Goal: Information Seeking & Learning: Learn about a topic

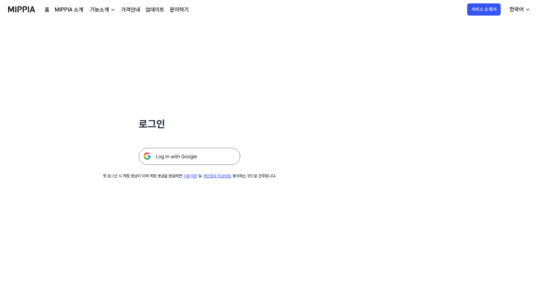
click at [215, 148] on div at bounding box center [190, 148] width 102 height 33
click at [217, 153] on img at bounding box center [190, 156] width 102 height 17
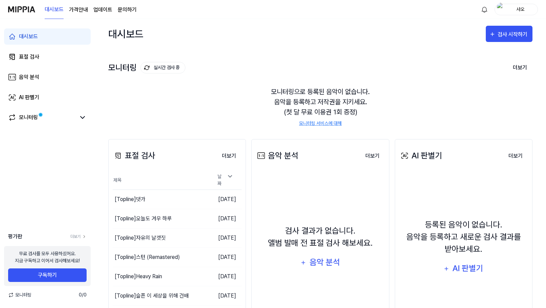
click at [228, 104] on div "모니터링으로 등록된 음악이 없습니다. 음악을 등록하고 저작권을 지키세요. (첫 달 무료 이용권 1회 증정) 모니터링 서비스에 대해" at bounding box center [320, 106] width 424 height 57
click at [49, 61] on link "표절 검사" at bounding box center [47, 57] width 87 height 16
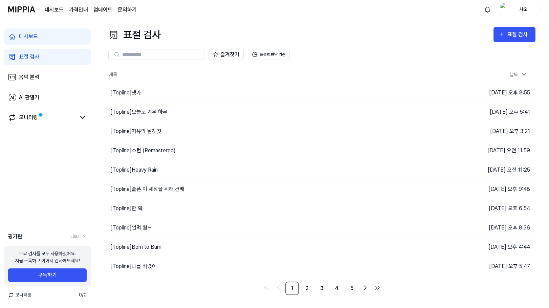
click at [60, 36] on link "대시보드" at bounding box center [47, 36] width 87 height 16
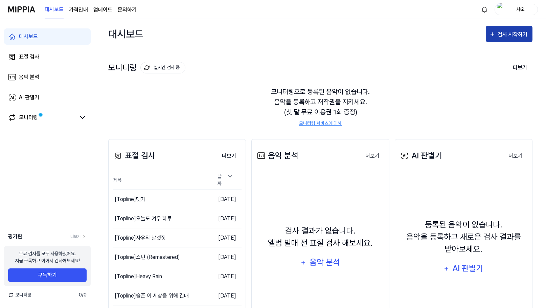
click at [516, 28] on button "검사 시작하기" at bounding box center [509, 34] width 47 height 16
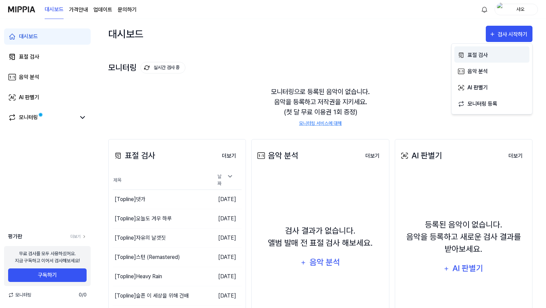
click at [471, 57] on div "표절 검사" at bounding box center [497, 55] width 59 height 9
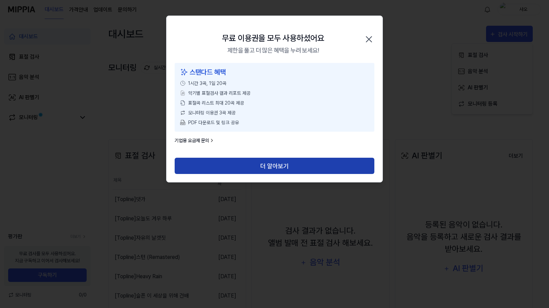
click at [244, 166] on button "더 알아보기" at bounding box center [275, 166] width 200 height 16
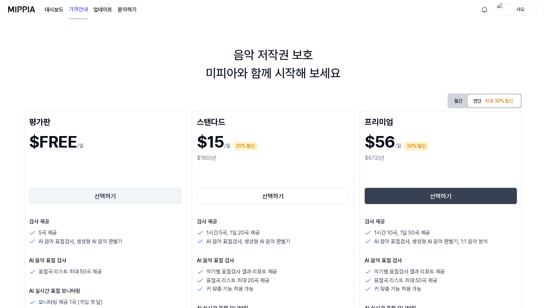
click at [136, 195] on button "선택하기" at bounding box center [105, 196] width 152 height 16
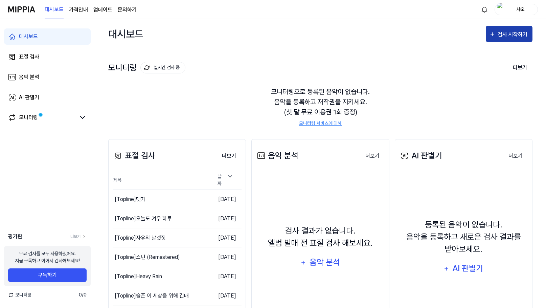
click at [503, 31] on div "검사 시작하기" at bounding box center [513, 34] width 31 height 9
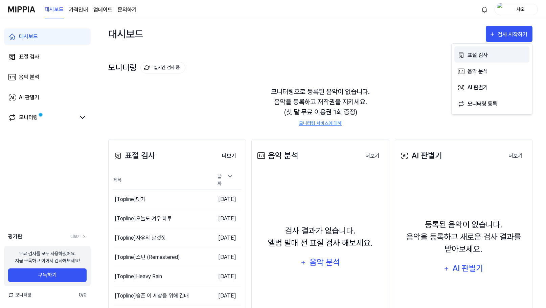
click at [473, 57] on div "표절 검사" at bounding box center [497, 55] width 59 height 9
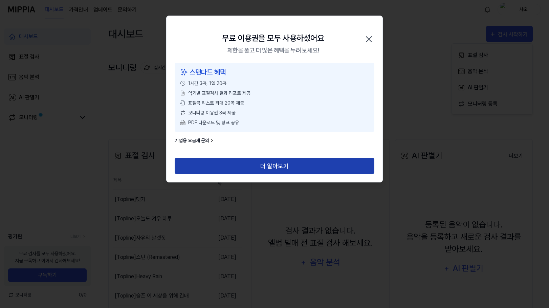
click at [295, 165] on button "더 알아보기" at bounding box center [275, 166] width 200 height 16
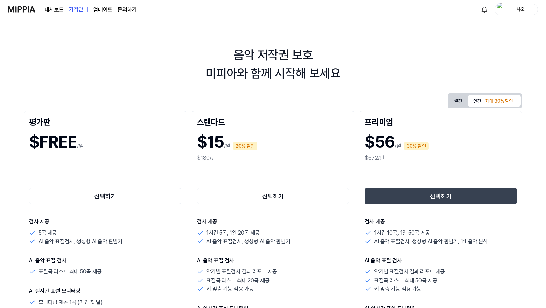
click at [142, 204] on link "선택하기" at bounding box center [105, 195] width 152 height 19
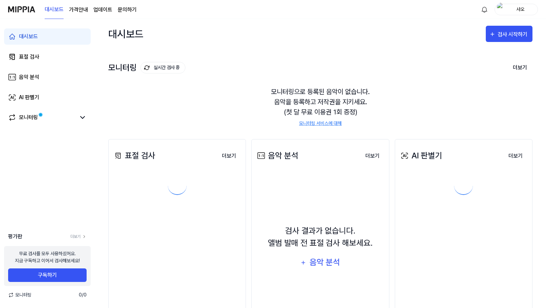
click at [142, 202] on div "표절 검사 더보기 표절 검사 더보기" at bounding box center [177, 236] width 138 height 194
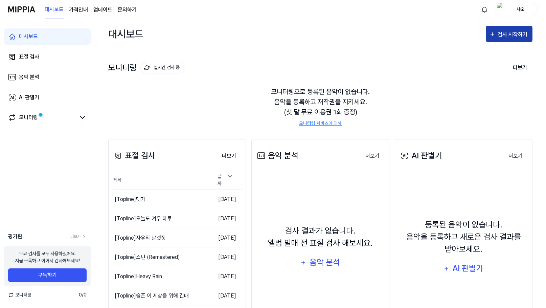
click at [500, 35] on div "검사 시작하기" at bounding box center [513, 34] width 31 height 9
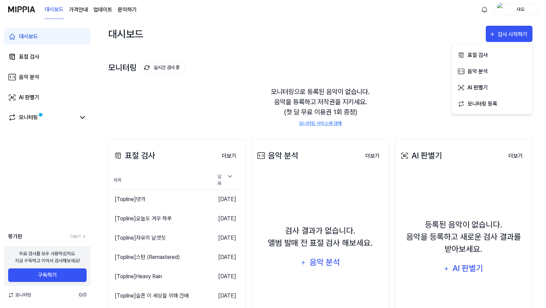
click at [237, 62] on div "모니터링 실시간 검사 중 더보기 모니터링 모니터링으로 등록된 음악이 없습니다. 음악을 등록하고 저작권을 지키세요. (첫 달 무료 이용권 1회 …" at bounding box center [320, 87] width 424 height 77
click at [48, 58] on link "표절 검사" at bounding box center [47, 57] width 87 height 16
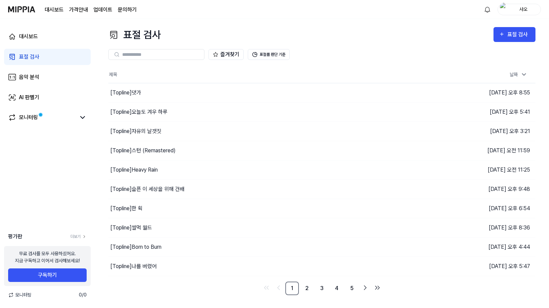
click at [493, 36] on div "표절 검사 표절 검사" at bounding box center [321, 34] width 427 height 15
click at [60, 37] on link "대시보드" at bounding box center [47, 36] width 87 height 16
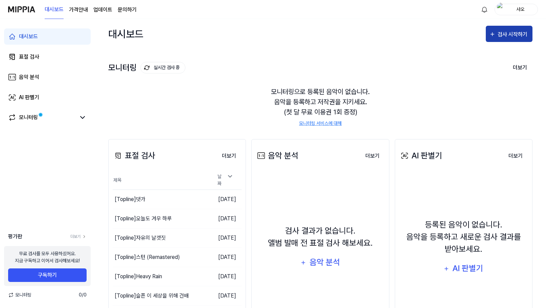
click at [504, 32] on div "검사 시작하기" at bounding box center [513, 34] width 31 height 9
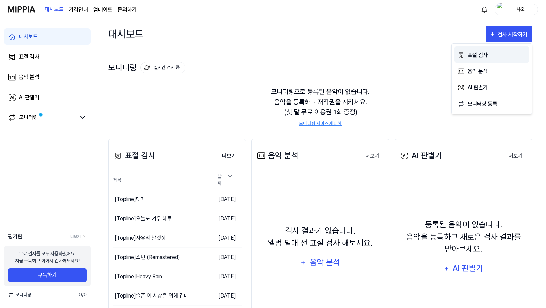
click at [490, 54] on div "표절 검사" at bounding box center [497, 55] width 59 height 9
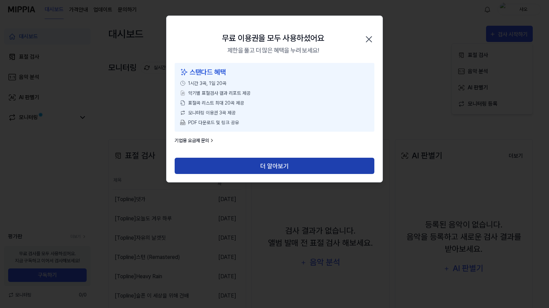
click at [300, 166] on button "더 알아보기" at bounding box center [275, 166] width 200 height 16
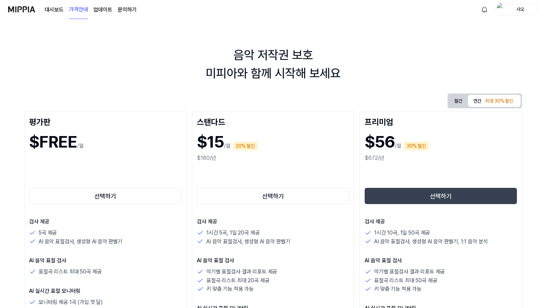
click at [301, 125] on div "스탠다드" at bounding box center [273, 121] width 152 height 11
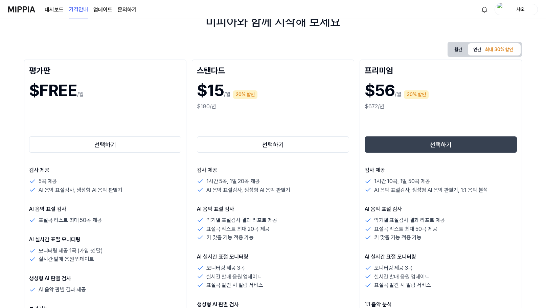
scroll to position [68, 0]
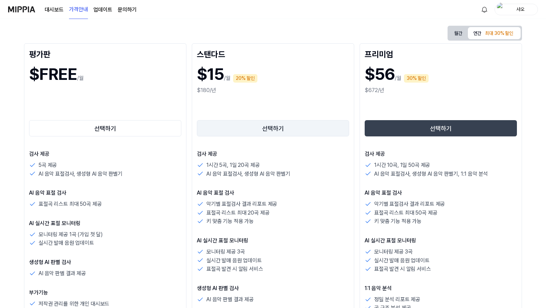
click at [298, 126] on button "선택하기" at bounding box center [273, 128] width 152 height 16
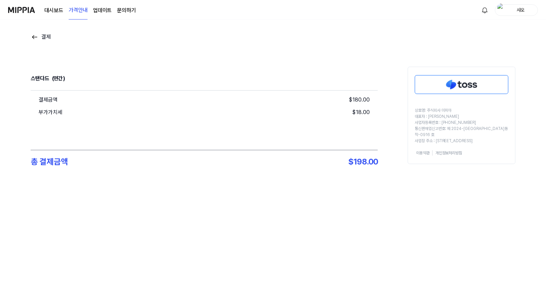
scroll to position [68, 0]
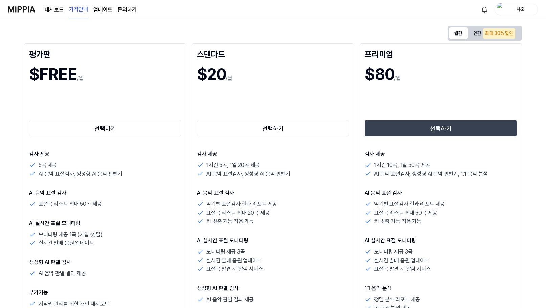
click at [459, 35] on button "월간" at bounding box center [458, 33] width 19 height 12
click at [275, 122] on button "선택하기" at bounding box center [273, 128] width 152 height 16
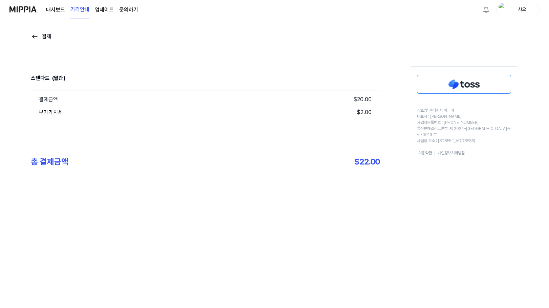
scroll to position [0, 0]
click at [458, 86] on img at bounding box center [463, 84] width 93 height 18
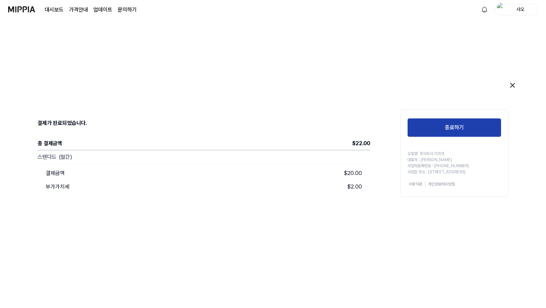
click at [464, 125] on button "종료하기" at bounding box center [454, 127] width 94 height 19
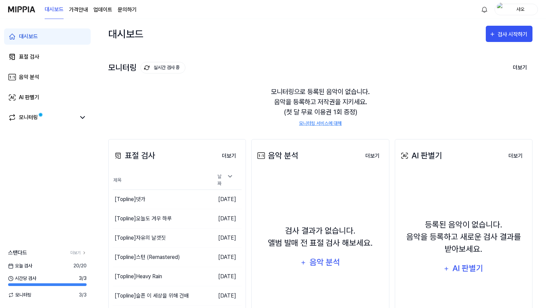
click at [241, 122] on div "모니터링으로 등록된 음악이 없습니다. 음악을 등록하고 저작권을 지키세요. (첫 달 무료 이용권 1회 증정) 모니터링 서비스에 대해" at bounding box center [320, 106] width 424 height 57
click at [510, 35] on div "검사 시작하기" at bounding box center [513, 34] width 31 height 9
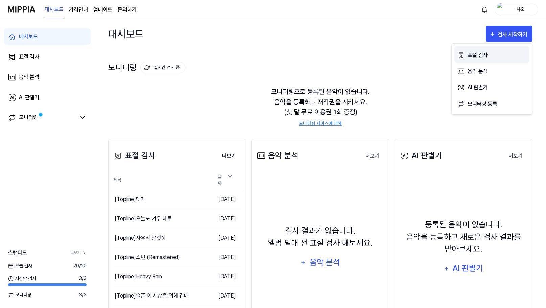
click at [475, 53] on div "표절 검사" at bounding box center [497, 55] width 59 height 9
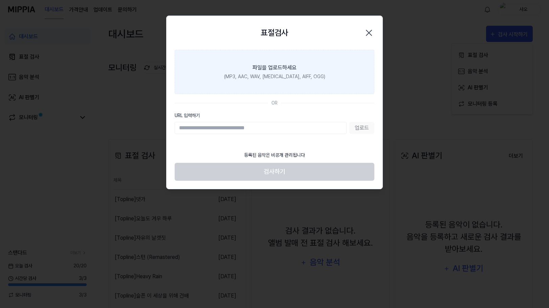
click at [278, 73] on div "(MP3, AAC, WAV, FLAC, AIFF, OGG)" at bounding box center [274, 76] width 101 height 7
click at [0, 0] on input "파일을 업로드하세요 (MP3, AAC, WAV, FLAC, AIFF, OGG)" at bounding box center [0, 0] width 0 height 0
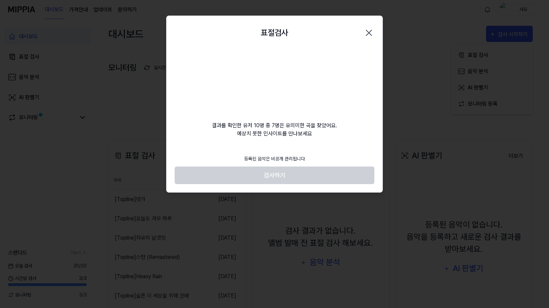
click at [118, 24] on div at bounding box center [274, 154] width 549 height 308
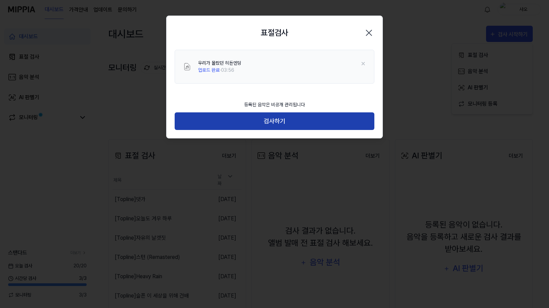
click at [296, 124] on button "검사하기" at bounding box center [275, 121] width 200 height 18
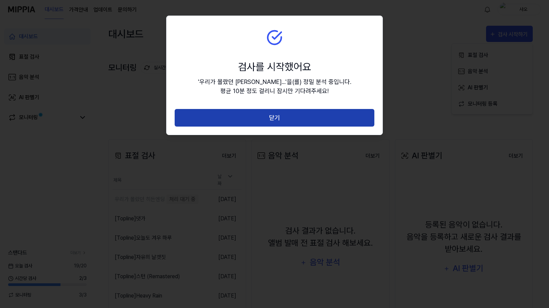
click at [299, 116] on button "닫기" at bounding box center [275, 118] width 200 height 18
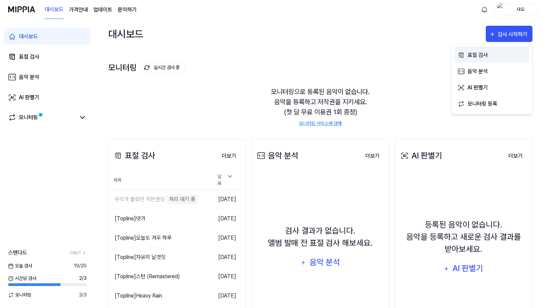
click at [477, 55] on div "표절 검사" at bounding box center [497, 55] width 59 height 9
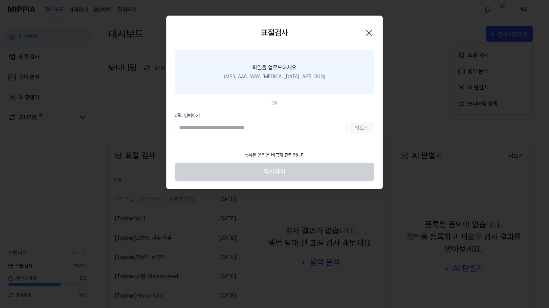
click at [273, 74] on div "(MP3, AAC, WAV, FLAC, AIFF, OGG)" at bounding box center [274, 76] width 101 height 7
click at [0, 0] on input "파일을 업로드하세요 (MP3, AAC, WAV, FLAC, AIFF, OGG)" at bounding box center [0, 0] width 0 height 0
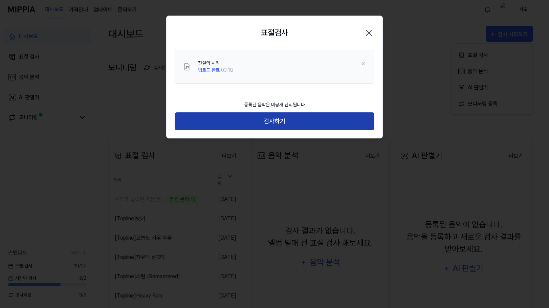
click at [269, 124] on button "검사하기" at bounding box center [275, 121] width 200 height 18
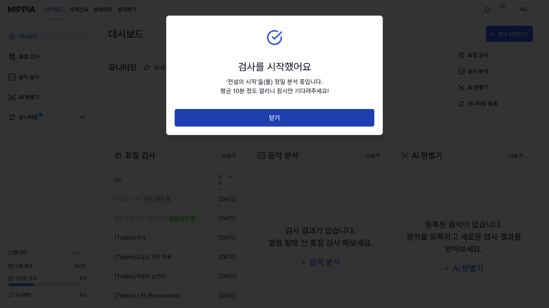
click at [271, 120] on button "닫기" at bounding box center [275, 118] width 200 height 18
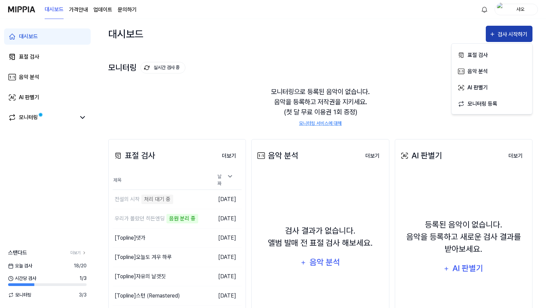
click at [500, 33] on div "검사 시작하기" at bounding box center [513, 34] width 31 height 9
click at [501, 37] on div "검사 시작하기" at bounding box center [513, 34] width 31 height 9
click at [491, 56] on div "표절 검사" at bounding box center [497, 55] width 59 height 9
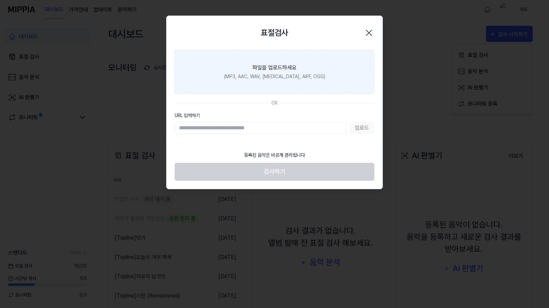
click at [240, 81] on label "파일을 업로드하세요 (MP3, AAC, WAV, FLAC, AIFF, OGG)" at bounding box center [275, 72] width 200 height 44
click at [0, 0] on input "파일을 업로드하세요 (MP3, AAC, WAV, FLAC, AIFF, OGG)" at bounding box center [0, 0] width 0 height 0
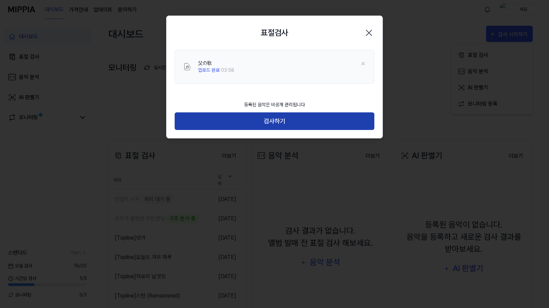
click at [267, 118] on button "검사하기" at bounding box center [275, 121] width 200 height 18
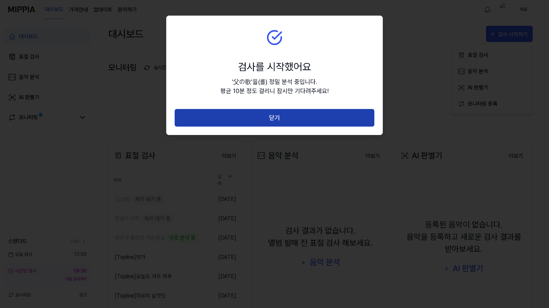
click at [268, 119] on button "닫기" at bounding box center [275, 118] width 200 height 18
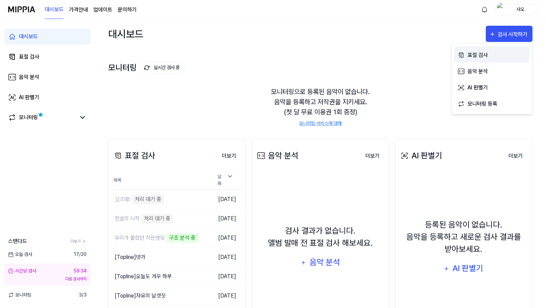
click at [489, 53] on div "표절 검사" at bounding box center [497, 55] width 59 height 9
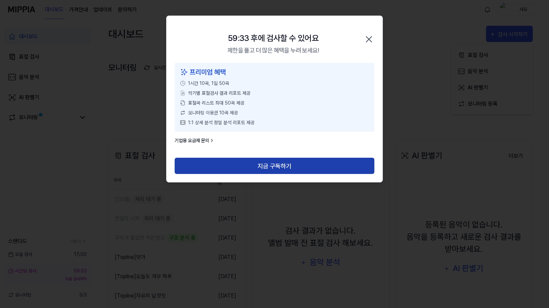
click at [260, 169] on button "지금 구독하기" at bounding box center [275, 166] width 200 height 16
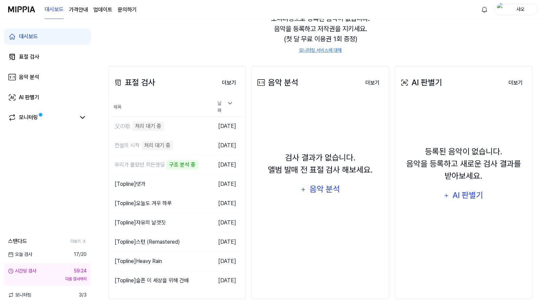
scroll to position [75, 0]
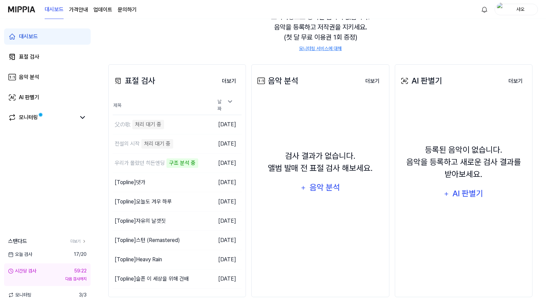
click at [248, 167] on div "표절 검사 더보기 표절 검사 제목 날짜 父の歌 처리 대기 중 이동하기 2025.09.08. 전설의 시작 처리 대기 중 이동하기 2025.09.…" at bounding box center [320, 181] width 424 height 260
click at [31, 117] on div "모니터링" at bounding box center [28, 117] width 19 height 8
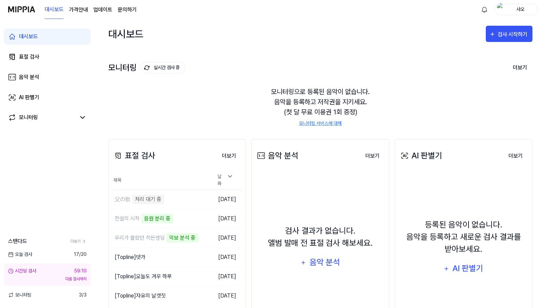
click at [255, 131] on div "표절 검사 더보기 표절 검사 제목 날짜 父の歌 처리 대기 중 이동하기 2025.09.08. 전설의 시작 음원 분리 중 이동하기 2025.09.…" at bounding box center [320, 256] width 424 height 260
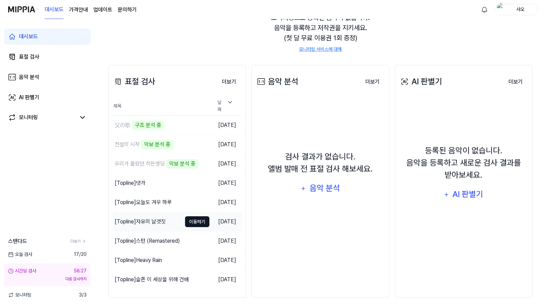
scroll to position [75, 0]
click at [228, 81] on button "더보기" at bounding box center [229, 81] width 25 height 14
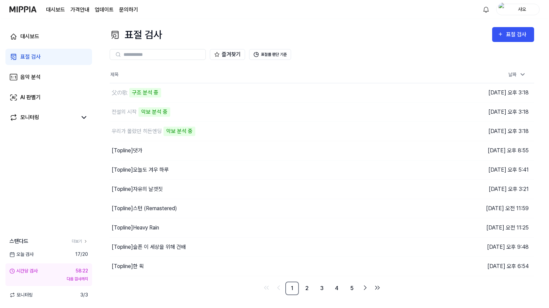
scroll to position [0, 0]
click at [307, 285] on link "2" at bounding box center [307, 289] width 14 height 14
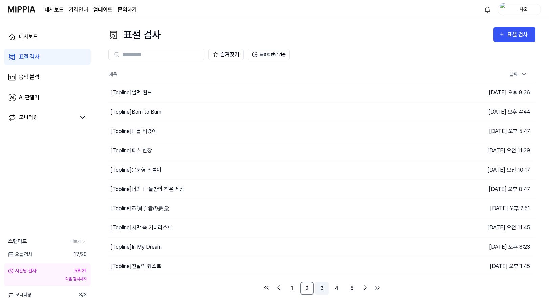
click at [322, 287] on link "3" at bounding box center [322, 289] width 14 height 14
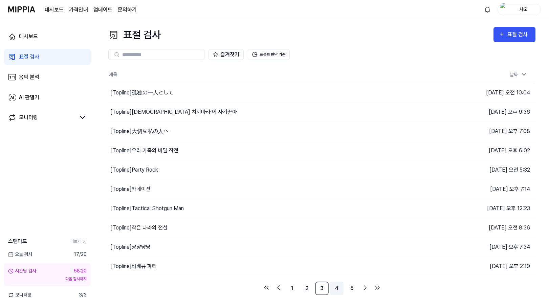
click at [334, 286] on link "4" at bounding box center [337, 289] width 14 height 14
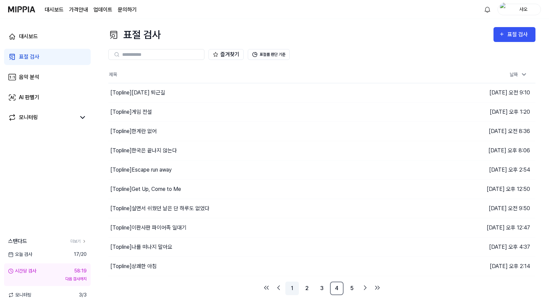
click at [293, 290] on link "1" at bounding box center [292, 289] width 14 height 14
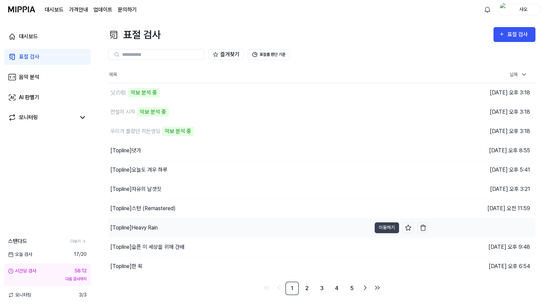
click at [229, 223] on div "[Topline] Heavy Rain" at bounding box center [239, 227] width 263 height 19
click at [392, 228] on button "이동하기" at bounding box center [387, 227] width 24 height 11
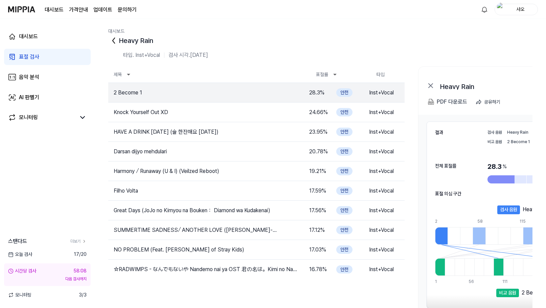
click at [527, 70] on div "Heavy Rain 결과보기 PDF 다운로드 공유하기" at bounding box center [523, 91] width 209 height 48
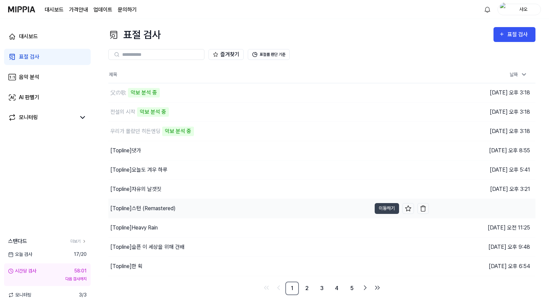
click at [230, 209] on div "[Topline] 스턴 (Remastered)" at bounding box center [239, 208] width 263 height 19
click at [381, 208] on button "이동하기" at bounding box center [387, 208] width 24 height 11
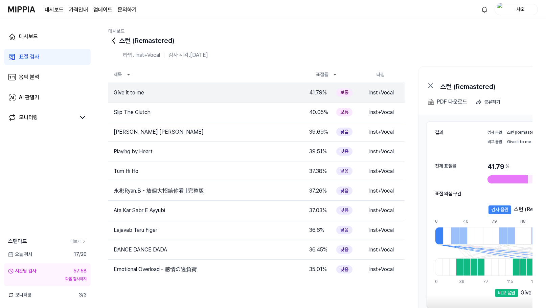
click at [498, 157] on div "전체 표절률 41.79 % 표절률 판단 기준 보통" at bounding box center [523, 172] width 176 height 35
click at [508, 40] on div "스턴 (Remastered)" at bounding box center [320, 40] width 424 height 11
click at [267, 21] on div "대시보드 스턴 (Remastered) 타입. Inst+Vocal 검사 시각. 2025.06.23. 제목 표절률 타입 Give it to me …" at bounding box center [320, 163] width 451 height 289
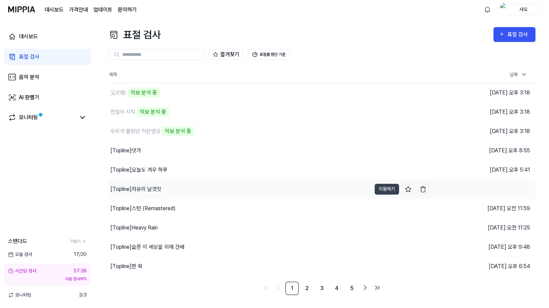
click at [209, 190] on div "[Topline] 자유의 날갯짓" at bounding box center [239, 189] width 263 height 19
click at [383, 189] on button "이동하기" at bounding box center [387, 189] width 24 height 11
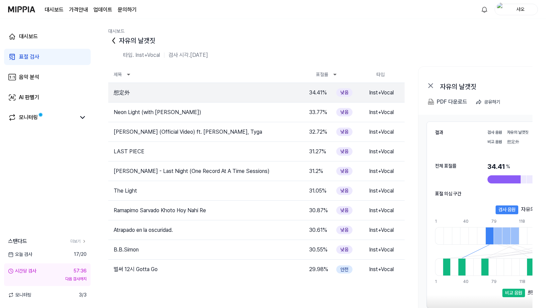
click at [453, 48] on div "자유의 날갯짓 타입. Inst+Vocal 검사 시각. 2025.06.23. 제목 표절률 타입 想定外 34.41 % 낮음 Inst+Vocal 결…" at bounding box center [320, 172] width 424 height 274
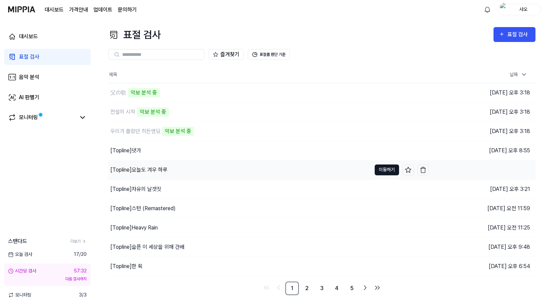
click at [381, 170] on button "이동하기" at bounding box center [387, 169] width 24 height 11
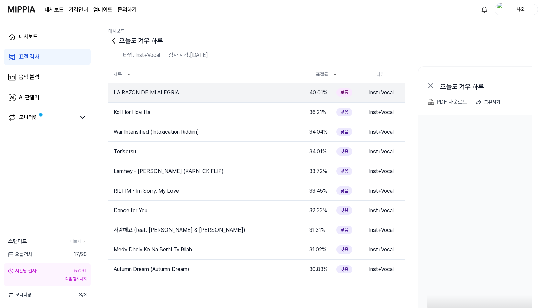
click at [473, 47] on div "오늘도 겨우 하루 타입. Inst+Vocal 검사 시각. 2025.06.23. 제목 표절률 타입 LA RAZON DE MI ALEGRIA 40…" at bounding box center [320, 172] width 424 height 274
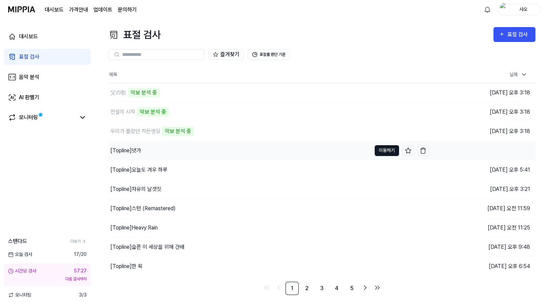
click at [383, 153] on button "이동하기" at bounding box center [387, 150] width 24 height 11
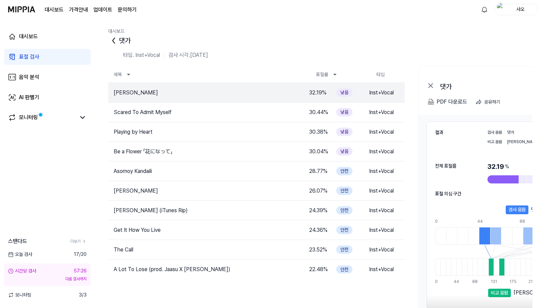
click at [469, 50] on div "댓가 타입. Inst+Vocal 검사 시각. 2025.06.23. 제목 표절률 타입 Shri Ram Ji Aaye Hain 32.19 % 낮음…" at bounding box center [320, 172] width 424 height 274
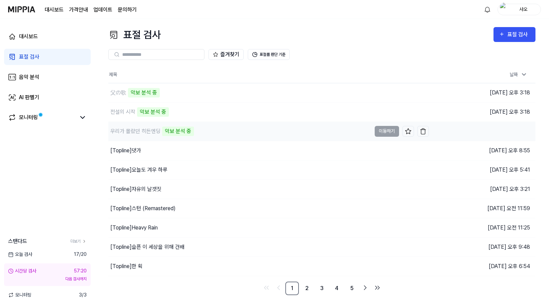
click at [233, 132] on div "우리가 몰랐던 히든엔딩 악보 분석 중" at bounding box center [239, 131] width 263 height 19
click at [357, 60] on div "즐겨찾기 표절률 판단 기준" at bounding box center [321, 54] width 427 height 24
click at [371, 57] on div "즐겨찾기 표절률 판단 기준" at bounding box center [321, 54] width 427 height 11
click at [374, 44] on div "즐겨찾기 표절률 판단 기준" at bounding box center [321, 54] width 427 height 24
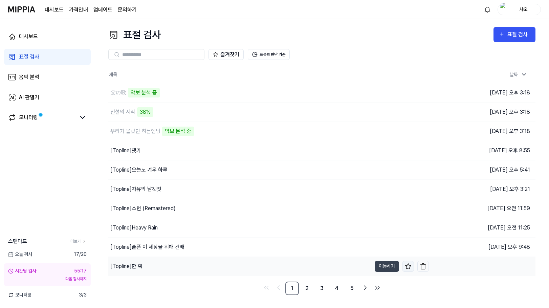
click at [406, 269] on icon at bounding box center [408, 266] width 7 height 7
click at [307, 289] on link "2" at bounding box center [307, 289] width 14 height 14
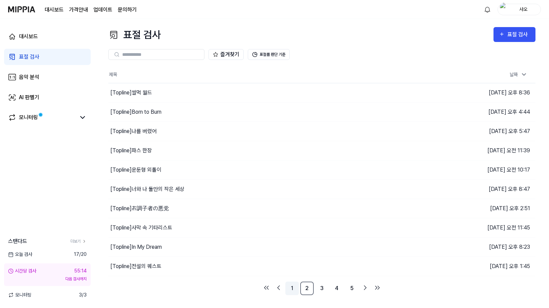
click at [288, 290] on link "1" at bounding box center [292, 289] width 14 height 14
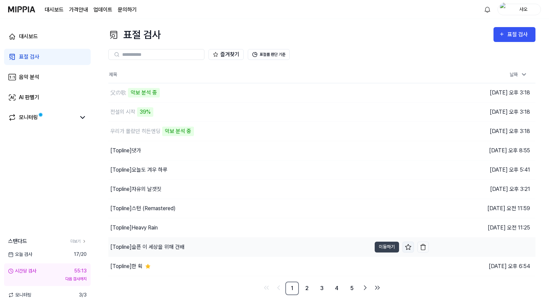
click at [405, 249] on icon at bounding box center [408, 247] width 7 height 7
click at [409, 248] on icon at bounding box center [408, 247] width 7 height 7
click at [408, 247] on icon at bounding box center [408, 247] width 7 height 7
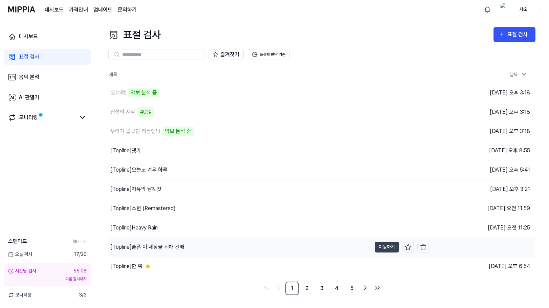
click at [408, 247] on icon at bounding box center [408, 247] width 7 height 7
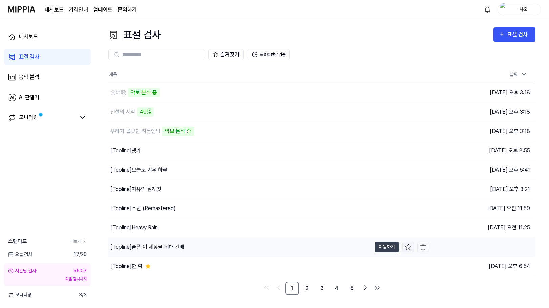
click at [408, 247] on icon at bounding box center [408, 247] width 7 height 7
click at [409, 266] on icon at bounding box center [408, 265] width 6 height 5
click at [409, 268] on icon at bounding box center [408, 265] width 6 height 5
click at [410, 250] on icon at bounding box center [408, 247] width 7 height 7
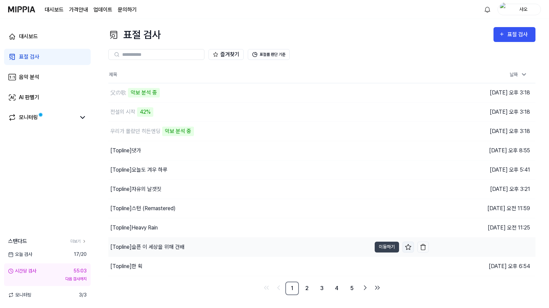
click at [408, 248] on icon at bounding box center [408, 247] width 7 height 7
click at [410, 266] on icon at bounding box center [408, 266] width 7 height 7
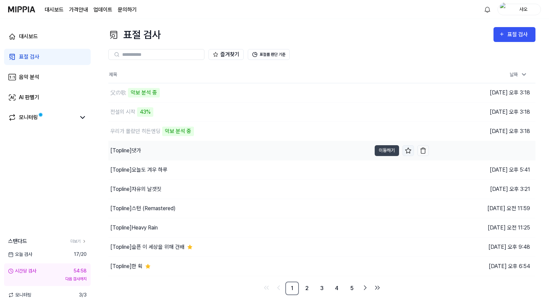
click at [409, 149] on icon at bounding box center [408, 150] width 7 height 7
click at [303, 286] on link "2" at bounding box center [307, 289] width 14 height 14
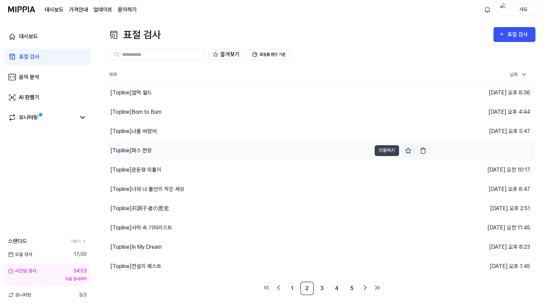
click at [409, 151] on icon at bounding box center [408, 150] width 6 height 5
click at [408, 247] on icon at bounding box center [408, 247] width 7 height 7
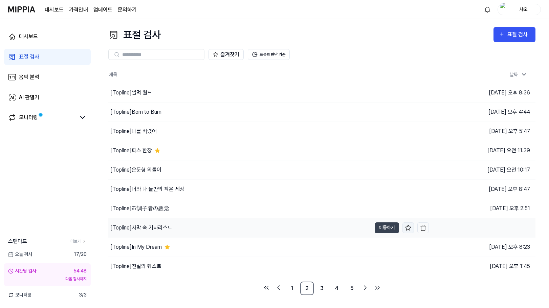
click at [410, 226] on icon at bounding box center [408, 227] width 7 height 7
click at [318, 287] on link "3" at bounding box center [322, 289] width 14 height 14
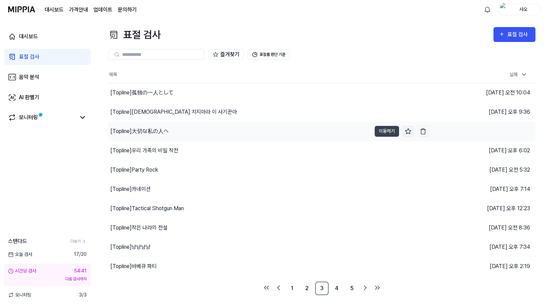
click at [409, 130] on icon at bounding box center [408, 130] width 6 height 5
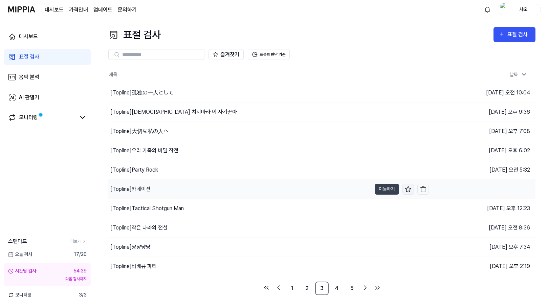
click at [406, 189] on icon at bounding box center [408, 189] width 7 height 7
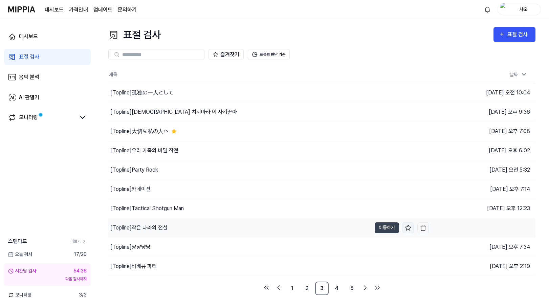
click at [406, 226] on icon at bounding box center [408, 227] width 7 height 7
click at [330, 287] on link "4" at bounding box center [337, 289] width 14 height 14
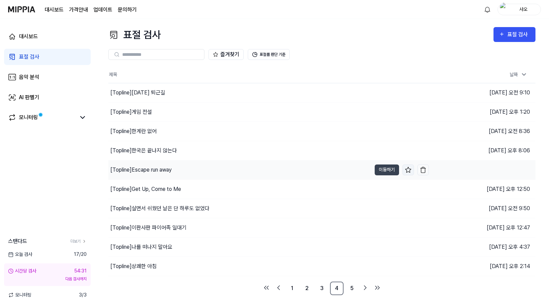
click at [407, 169] on icon at bounding box center [408, 169] width 7 height 7
click at [409, 190] on icon at bounding box center [408, 189] width 7 height 7
click at [355, 285] on link "5" at bounding box center [352, 289] width 14 height 14
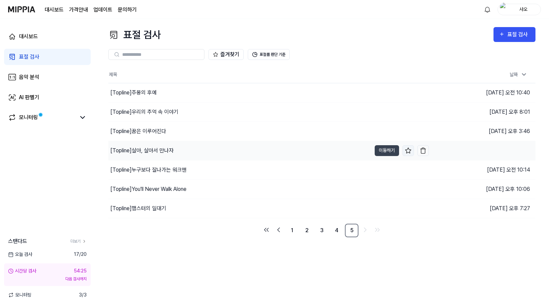
click at [410, 150] on icon at bounding box center [408, 150] width 7 height 7
click at [406, 168] on icon at bounding box center [408, 169] width 7 height 7
click at [406, 188] on icon at bounding box center [408, 189] width 7 height 7
click at [289, 230] on link "1" at bounding box center [292, 231] width 14 height 14
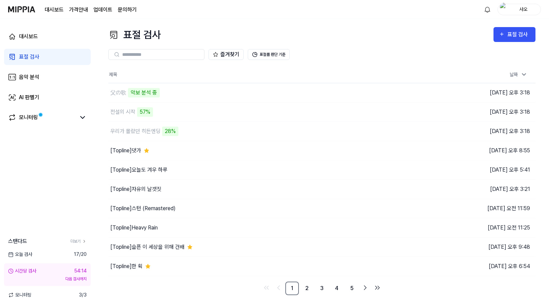
click at [354, 42] on div "표절 검사 표절 검사" at bounding box center [321, 34] width 427 height 15
click at [407, 187] on icon at bounding box center [408, 188] width 6 height 5
click at [410, 211] on icon at bounding box center [408, 208] width 7 height 7
click at [414, 23] on div "표절 검사 표절 검사 표절 검사 음악 분석 AI 판별기 즐겨찾기 표절률 판단 기준 제목 날짜 父の歌 54% 이동하기 2025.09.08 오후 …" at bounding box center [322, 163] width 454 height 289
click at [409, 112] on icon at bounding box center [408, 112] width 7 height 7
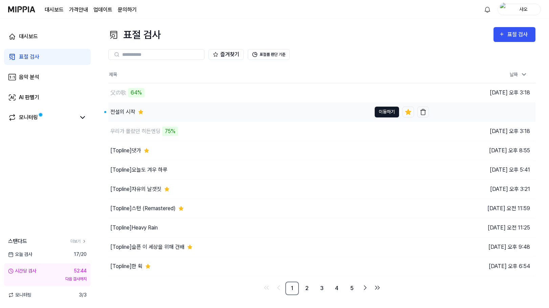
click at [382, 109] on button "이동하기" at bounding box center [387, 112] width 24 height 11
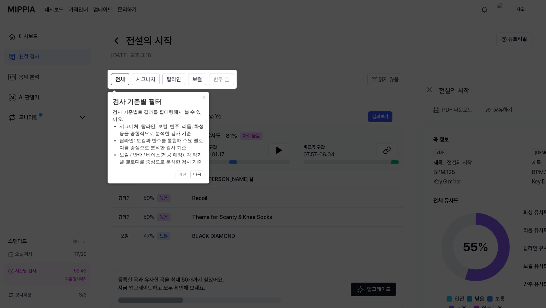
click at [270, 92] on icon at bounding box center [274, 154] width 549 height 308
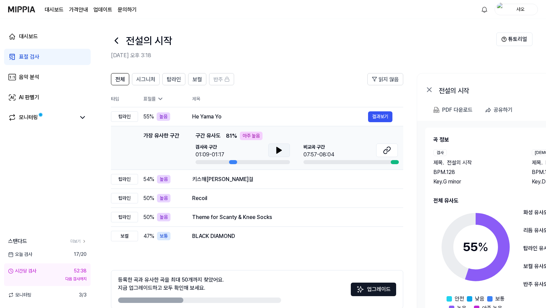
click at [282, 153] on icon at bounding box center [279, 150] width 8 height 8
click at [347, 36] on div "전설의 시작" at bounding box center [303, 40] width 385 height 16
click at [324, 44] on div "전설의 시작" at bounding box center [303, 40] width 385 height 16
click at [118, 37] on icon at bounding box center [116, 40] width 11 height 11
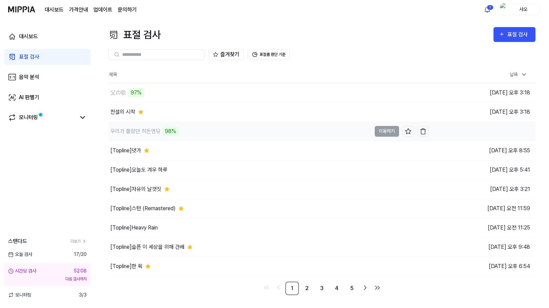
click at [288, 134] on div "우리가 몰랐던 히든엔딩 98%" at bounding box center [239, 131] width 263 height 19
click at [285, 134] on div "우리가 몰랐던 히든엔딩" at bounding box center [239, 131] width 263 height 19
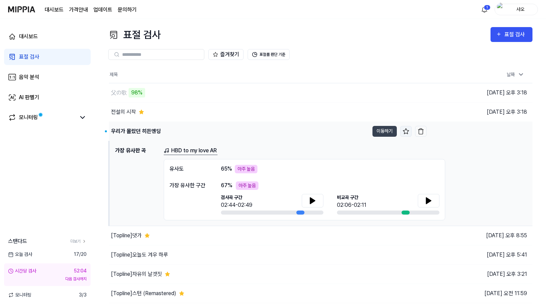
click at [405, 131] on icon at bounding box center [406, 131] width 7 height 7
click at [375, 130] on button "이동하기" at bounding box center [385, 131] width 24 height 11
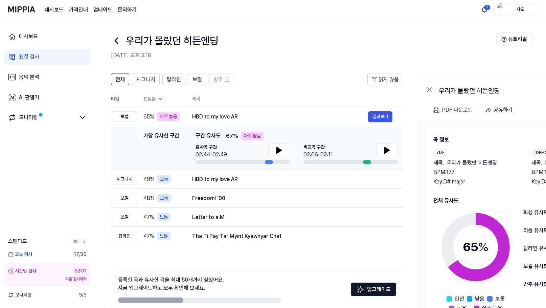
click at [362, 33] on div "우리가 몰랐던 히든엔딩" at bounding box center [303, 40] width 385 height 16
click at [273, 145] on button at bounding box center [279, 150] width 22 height 14
click at [332, 63] on header "우리가 몰랐던 히든엔딩 2025.09.08 오후 3:18 튜토리얼" at bounding box center [320, 42] width 451 height 47
click at [383, 147] on icon at bounding box center [387, 150] width 8 height 8
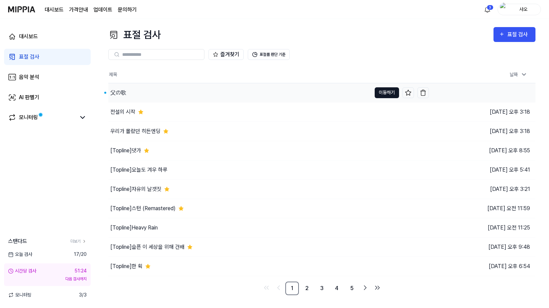
click at [381, 93] on button "이동하기" at bounding box center [387, 92] width 24 height 11
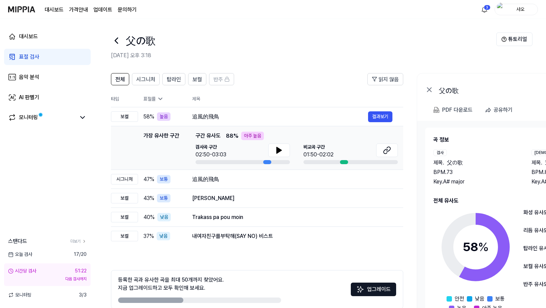
click at [385, 37] on div "父の歌" at bounding box center [303, 40] width 385 height 16
drag, startPoint x: 164, startPoint y: 39, endPoint x: 129, endPoint y: 44, distance: 35.8
click at [129, 44] on div "父の歌" at bounding box center [303, 40] width 385 height 16
copy h1 "父の歌"
click at [207, 54] on h2 "[DATE] 오후 3:18" at bounding box center [303, 55] width 385 height 8
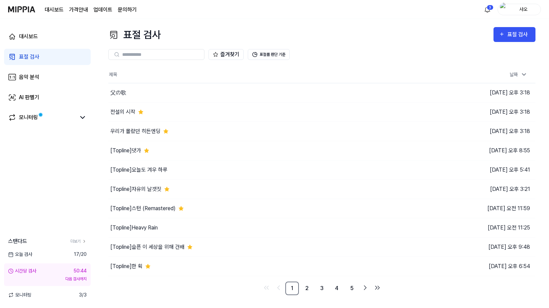
click at [329, 40] on div "표절 검사 표절 검사" at bounding box center [321, 34] width 427 height 15
click at [408, 94] on icon at bounding box center [408, 92] width 7 height 7
click at [371, 33] on div "표절 검사 표절 검사" at bounding box center [321, 34] width 427 height 15
click at [279, 56] on button "표절률 판단 기준" at bounding box center [269, 54] width 42 height 11
click at [267, 53] on button "표절률 판단 기준" at bounding box center [269, 54] width 42 height 11
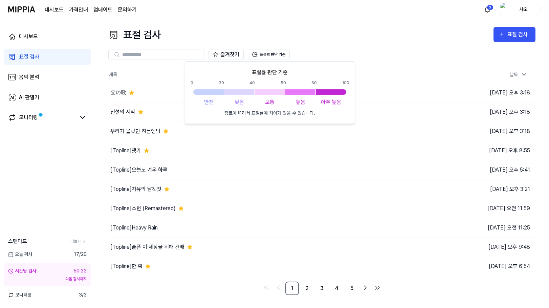
click at [337, 41] on div "표절 검사 표절 검사" at bounding box center [321, 34] width 427 height 15
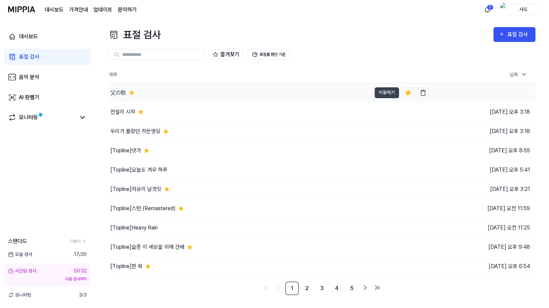
click at [187, 92] on div "父の歌" at bounding box center [239, 92] width 263 height 19
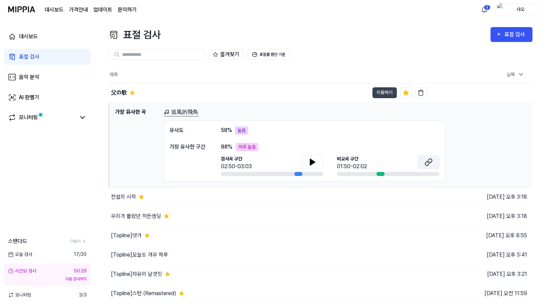
click at [424, 160] on button at bounding box center [429, 162] width 22 height 14
click at [320, 164] on button at bounding box center [313, 162] width 22 height 14
click at [332, 117] on div "追風的飛鳥 유사도 58 % 높음 가장 유사한 구간 88 % 아주 높음 검사곡 구간 02:50-03:03 비교곡 구간 01:50-02:02" at bounding box center [345, 145] width 363 height 74
click at [123, 93] on div "父の歌" at bounding box center [119, 93] width 16 height 8
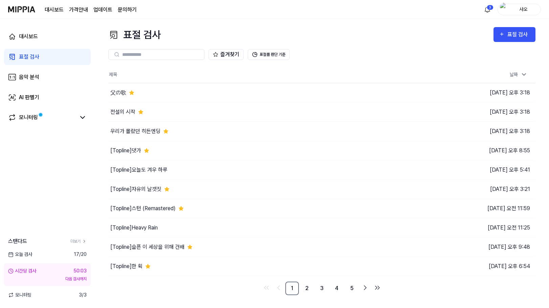
click at [380, 44] on div "즐겨찾기 표절률 판단 기준" at bounding box center [321, 54] width 427 height 24
click at [386, 113] on button "이동하기" at bounding box center [387, 112] width 24 height 11
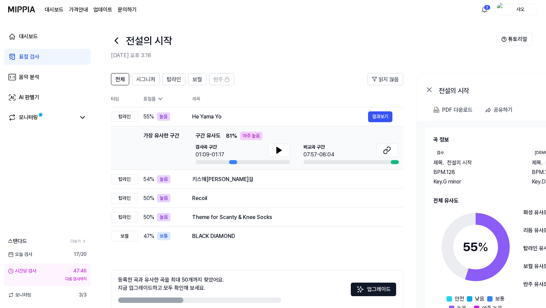
click at [115, 39] on icon at bounding box center [116, 40] width 11 height 11
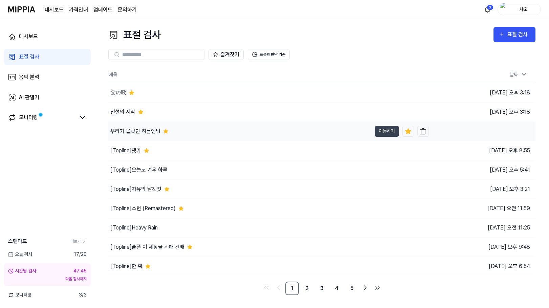
click at [199, 135] on div "우리가 몰랐던 히든엔딩" at bounding box center [239, 131] width 263 height 19
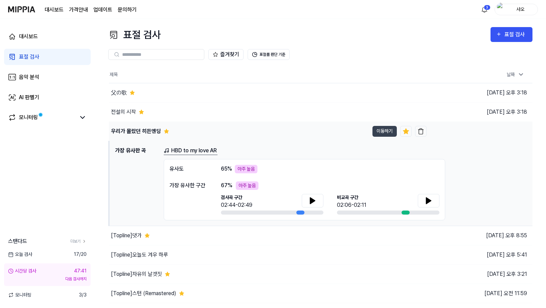
click at [203, 133] on div "우리가 몰랐던 히든엔딩" at bounding box center [239, 131] width 260 height 19
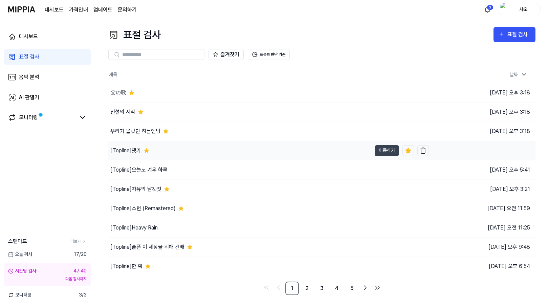
click at [202, 148] on div "[Topline] 댓가" at bounding box center [239, 150] width 263 height 19
click at [213, 149] on div "[Topline] 댓가" at bounding box center [239, 150] width 263 height 19
click at [273, 155] on div "[Topline] 댓가" at bounding box center [239, 150] width 263 height 19
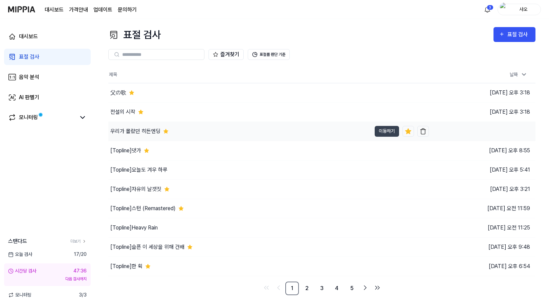
click at [217, 126] on div "우리가 몰랐던 히든엔딩" at bounding box center [239, 131] width 263 height 19
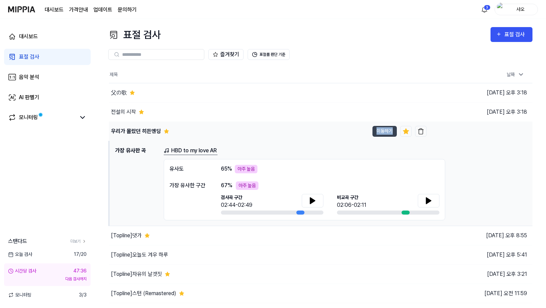
click at [217, 127] on div "우리가 몰랐던 히든엔딩" at bounding box center [239, 131] width 260 height 19
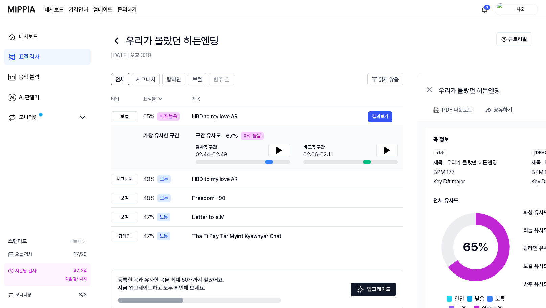
click at [120, 43] on icon at bounding box center [116, 40] width 11 height 11
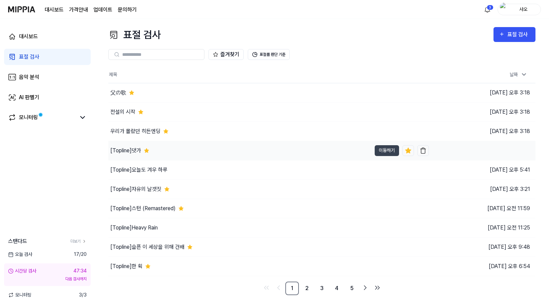
click at [201, 151] on div "[Topline] 댓가" at bounding box center [239, 150] width 263 height 19
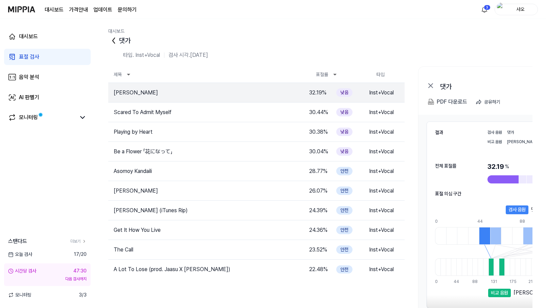
click at [116, 39] on icon at bounding box center [113, 40] width 11 height 11
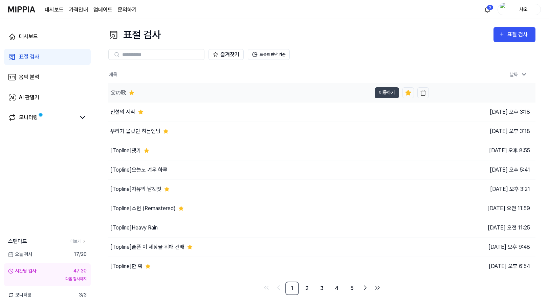
click at [222, 93] on div "父の歌" at bounding box center [239, 92] width 263 height 19
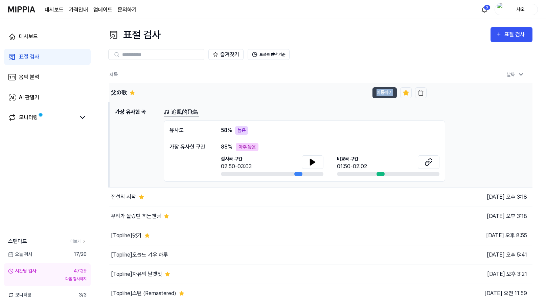
click at [222, 93] on div "父の歌" at bounding box center [239, 92] width 260 height 19
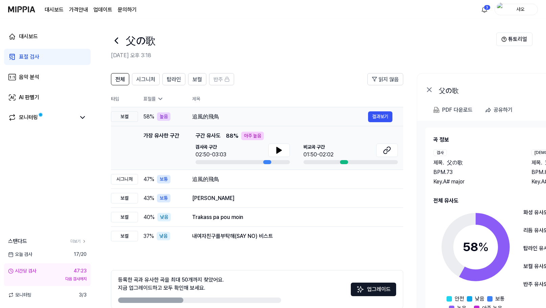
click at [224, 116] on div "追風的飛鳥" at bounding box center [280, 117] width 176 height 8
click at [192, 116] on div "追風的飛鳥" at bounding box center [280, 117] width 176 height 8
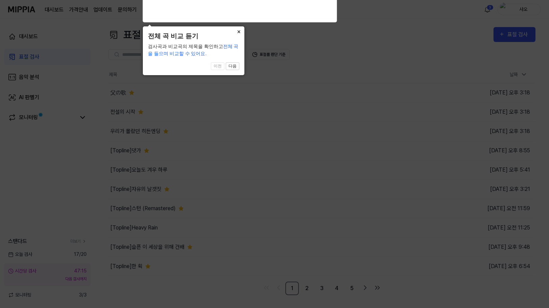
click at [241, 29] on button "×" at bounding box center [238, 30] width 11 height 9
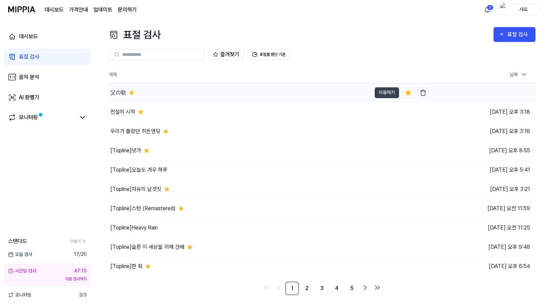
click at [195, 91] on div "父の歌" at bounding box center [239, 92] width 263 height 19
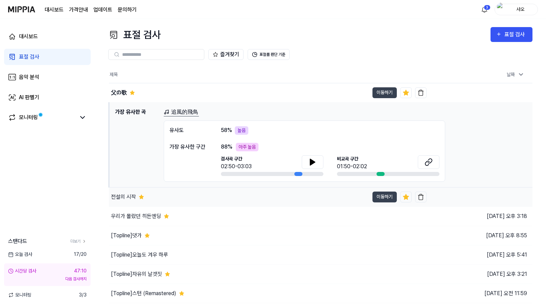
click at [208, 202] on div "전설의 시작" at bounding box center [239, 196] width 260 height 19
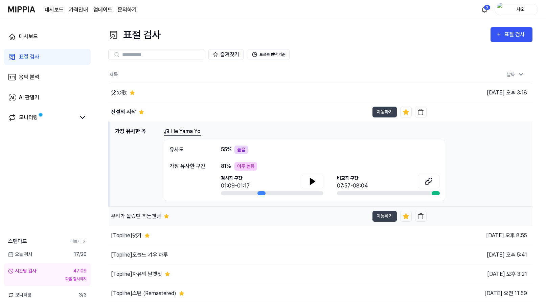
click at [202, 221] on div "우리가 몰랐던 히든엔딩" at bounding box center [239, 216] width 260 height 19
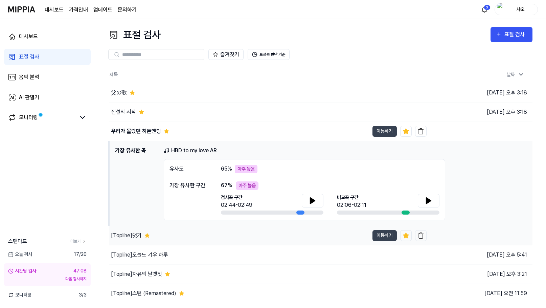
click at [200, 237] on div "[Topline] 댓가" at bounding box center [239, 235] width 260 height 19
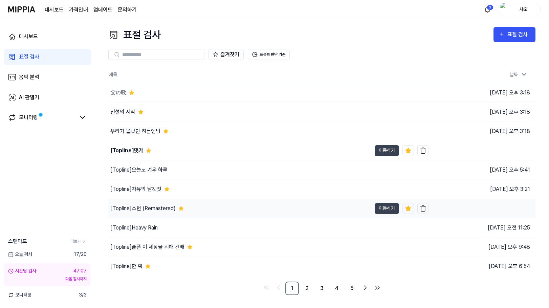
click at [205, 202] on div "[Topline] 스턴 (Remastered)" at bounding box center [239, 208] width 263 height 19
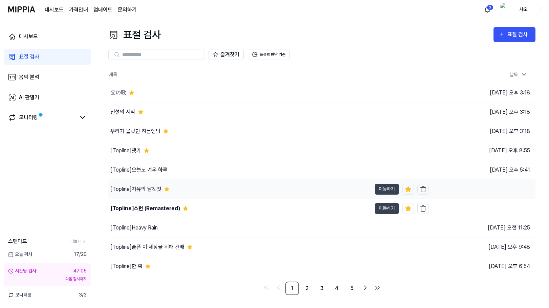
click at [212, 184] on div "[Topline] 자유의 날갯짓" at bounding box center [239, 189] width 263 height 19
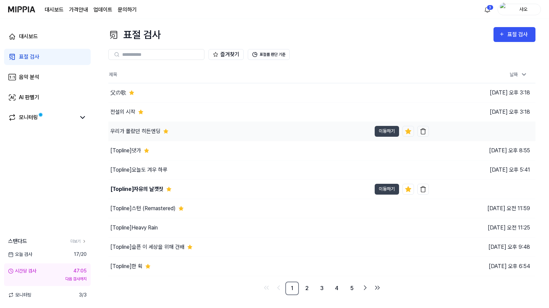
click at [215, 132] on div "우리가 몰랐던 히든엔딩" at bounding box center [239, 131] width 263 height 19
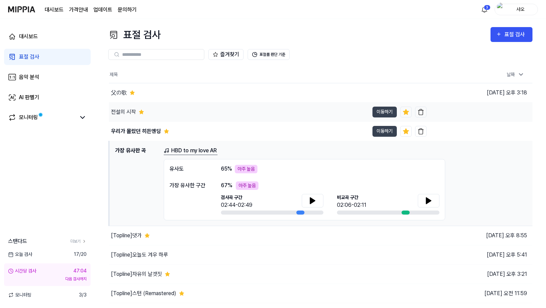
click at [227, 111] on div "전설의 시작" at bounding box center [239, 112] width 260 height 19
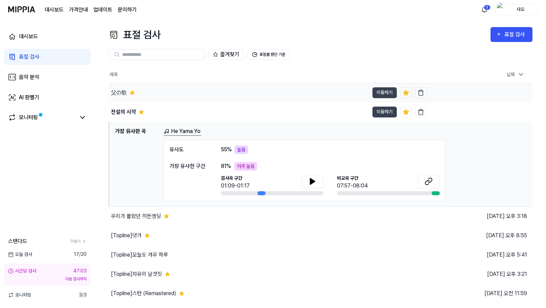
click at [229, 99] on div "父の歌" at bounding box center [239, 92] width 260 height 19
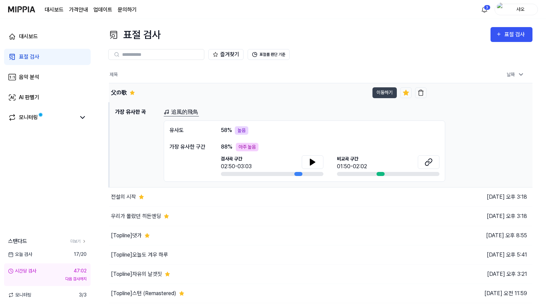
click at [232, 94] on div "父の歌" at bounding box center [239, 92] width 260 height 19
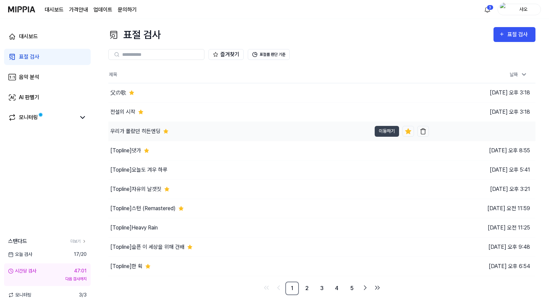
click at [226, 132] on div "우리가 몰랐던 히든엔딩" at bounding box center [239, 131] width 263 height 19
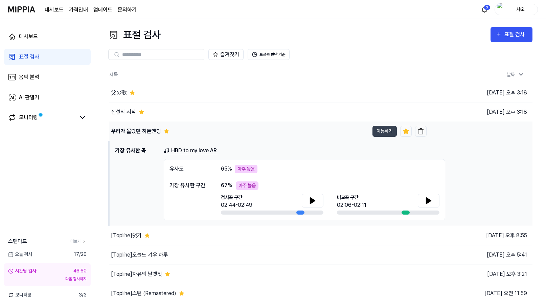
click at [226, 132] on div "우리가 몰랐던 히든엔딩" at bounding box center [239, 131] width 260 height 19
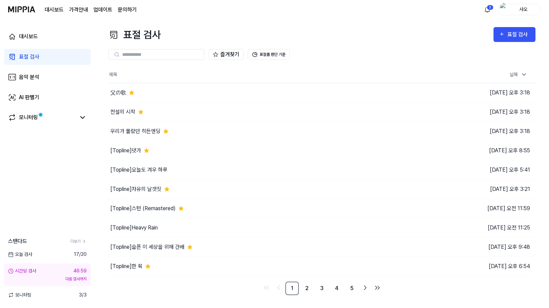
click at [367, 45] on div "즐겨찾기 표절률 판단 기준" at bounding box center [321, 54] width 427 height 24
click at [253, 151] on div "[Topline] 댓가" at bounding box center [239, 150] width 263 height 19
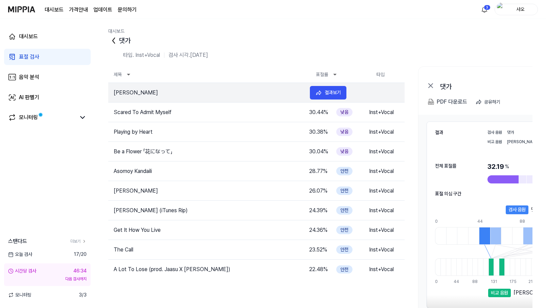
click at [260, 89] on td "Shri Ram Ji Aaye Hain" at bounding box center [206, 93] width 196 height 8
click at [114, 36] on icon at bounding box center [113, 40] width 11 height 11
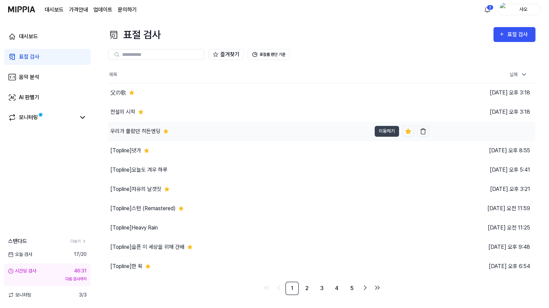
click at [207, 123] on div "우리가 몰랐던 히든엔딩" at bounding box center [239, 131] width 263 height 19
click at [207, 123] on div "우리가 몰랐던 히든엔딩" at bounding box center [238, 131] width 261 height 19
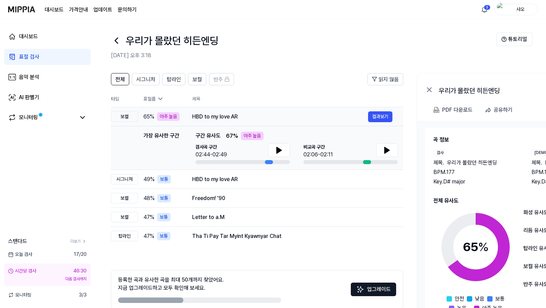
click at [207, 123] on td "HBD to my love AR 결과보기" at bounding box center [292, 116] width 222 height 19
click at [276, 145] on button at bounding box center [279, 150] width 22 height 14
click at [388, 148] on icon at bounding box center [387, 150] width 8 height 8
click at [118, 39] on icon at bounding box center [116, 40] width 11 height 11
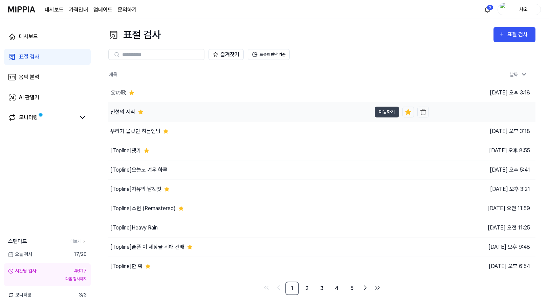
click at [181, 112] on div "전설의 시작" at bounding box center [239, 112] width 263 height 19
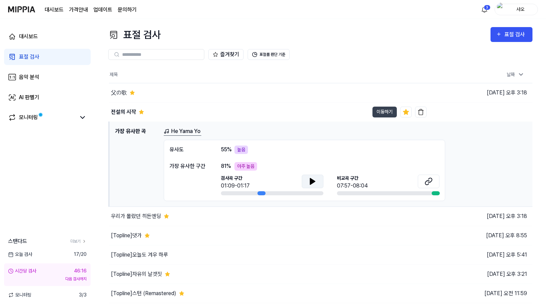
drag, startPoint x: 305, startPoint y: 177, endPoint x: 308, endPoint y: 177, distance: 3.4
click at [306, 177] on button at bounding box center [313, 182] width 22 height 14
click at [154, 94] on div "父の歌" at bounding box center [239, 92] width 260 height 19
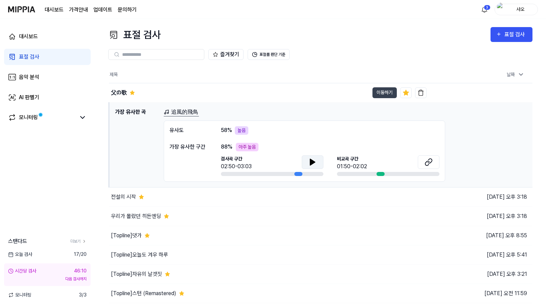
click at [308, 163] on button at bounding box center [313, 162] width 22 height 14
click at [425, 162] on icon at bounding box center [429, 162] width 8 height 8
click at [319, 167] on button at bounding box center [313, 162] width 22 height 14
click at [325, 129] on div "유사도 58 % 높음" at bounding box center [305, 130] width 270 height 8
click at [180, 116] on link "追風的飛鳥" at bounding box center [181, 112] width 35 height 8
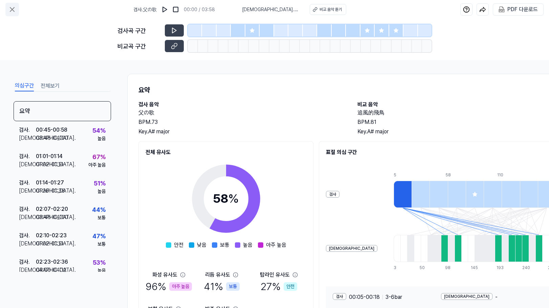
click at [16, 12] on button at bounding box center [12, 10] width 14 height 14
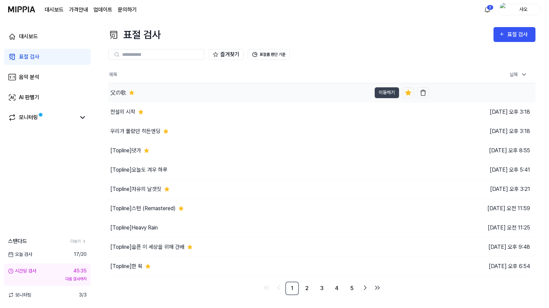
click at [167, 88] on div "父の歌" at bounding box center [239, 92] width 263 height 19
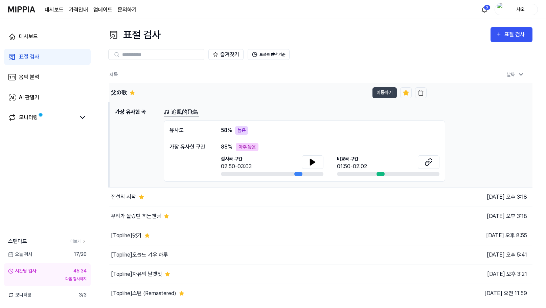
click at [172, 89] on div "父の歌" at bounding box center [239, 92] width 260 height 19
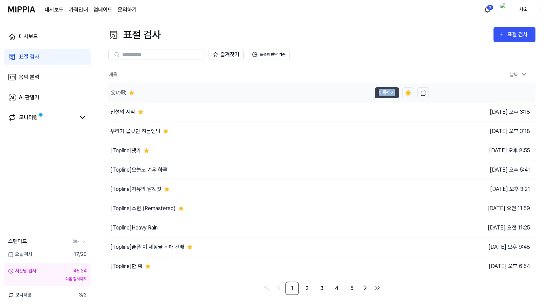
click at [172, 89] on div "父の歌" at bounding box center [239, 92] width 263 height 19
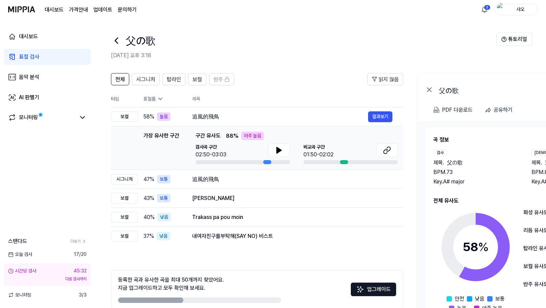
click at [294, 72] on div "전체 시그니처 탑라인 보컬 반주 읽지 않음 전체 시그니처 탑라인 보컬 반주 타입 표절률 제목 표절률 읽지 않음 보컬 58 % 높음 追風的飛鳥 …" at bounding box center [367, 203] width 545 height 275
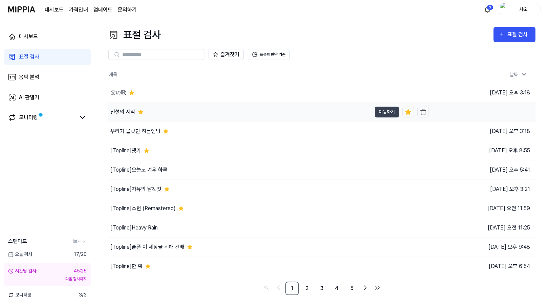
click at [201, 119] on div "전설의 시작" at bounding box center [239, 112] width 263 height 19
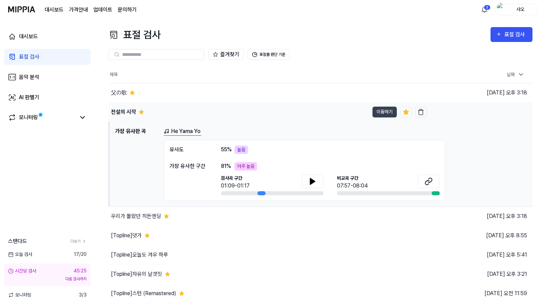
click at [201, 117] on div "전설의 시작" at bounding box center [239, 112] width 260 height 19
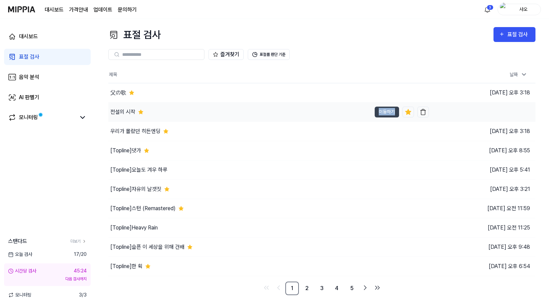
click at [201, 117] on div "전설의 시작" at bounding box center [239, 112] width 263 height 19
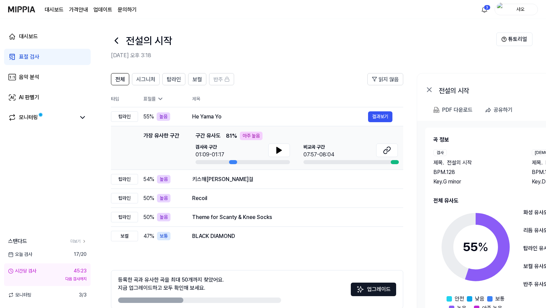
click at [282, 83] on header "전체 시그니처 탑라인 보컬 반주 읽지 않음" at bounding box center [257, 82] width 292 height 18
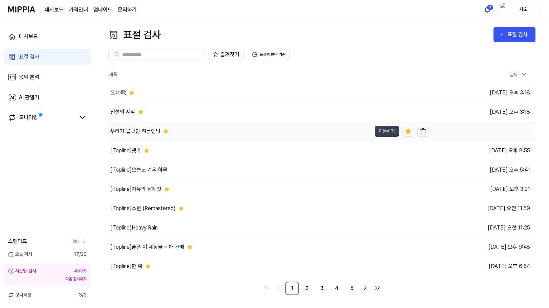
click at [190, 130] on div "우리가 몰랐던 히든엔딩" at bounding box center [239, 131] width 263 height 19
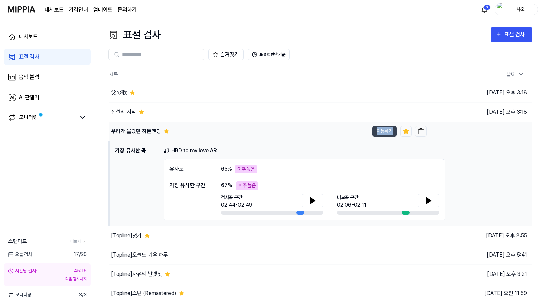
click at [190, 130] on div "우리가 몰랐던 히든엔딩" at bounding box center [239, 131] width 260 height 19
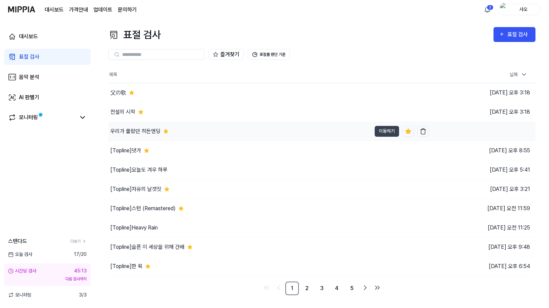
click at [176, 132] on div "우리가 몰랐던 히든엔딩" at bounding box center [239, 131] width 263 height 19
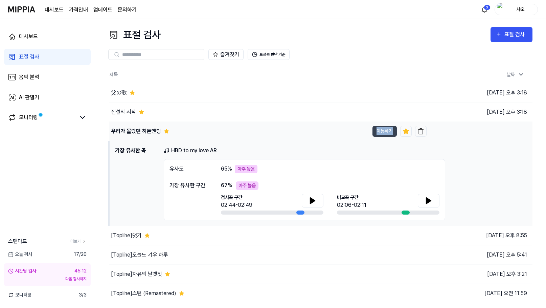
click at [176, 132] on div "우리가 몰랐던 히든엔딩" at bounding box center [239, 131] width 260 height 19
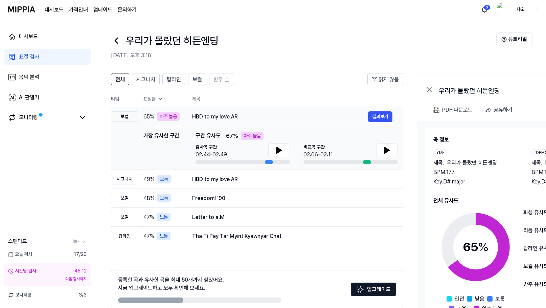
click at [236, 117] on div "HBD to my love AR" at bounding box center [280, 117] width 176 height 8
click at [379, 150] on button at bounding box center [387, 150] width 22 height 14
click at [282, 151] on icon at bounding box center [279, 150] width 8 height 8
click at [384, 151] on icon at bounding box center [387, 150] width 8 height 8
click at [277, 152] on icon at bounding box center [279, 150] width 5 height 6
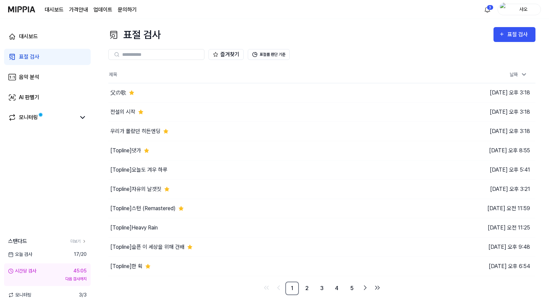
click at [360, 39] on div "표절 검사 표절 검사" at bounding box center [321, 34] width 427 height 15
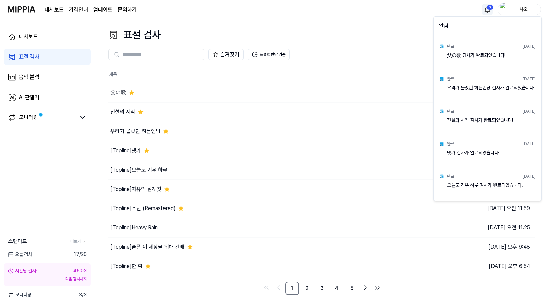
click at [489, 13] on html "대시보드 가격안내 업데이트 문의하기 3 샤오 대시보드 표절 검사 음악 분석 AI 판별기 모니터링 스탠다드 더보기 오늘 검사 17 / 20 시간…" at bounding box center [274, 154] width 549 height 308
click at [485, 13] on html "대시보드 가격안내 업데이트 문의하기 샤오 대시보드 표절 검사 음악 분석 AI 판별기 모니터링 스탠다드 더보기 오늘 검사 17 / 20 시간당 …" at bounding box center [274, 154] width 549 height 308
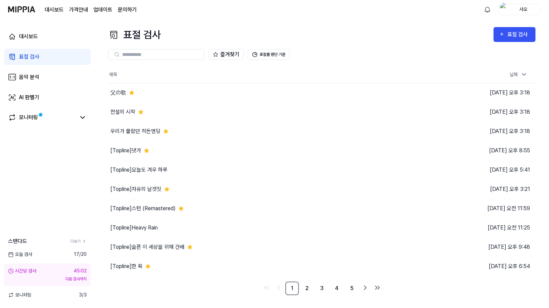
click at [429, 23] on div "표절 검사 표절 검사 표절 검사 음악 분석 AI 판별기 즐겨찾기 표절률 판단 기준 제목 날짜 父の歌 이동하기 2025.09.08 오후 3:18…" at bounding box center [322, 163] width 454 height 289
click at [506, 38] on div "표절 검사" at bounding box center [514, 34] width 31 height 9
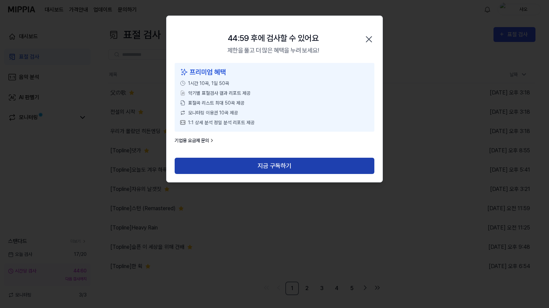
click at [288, 172] on button "지금 구독하기" at bounding box center [275, 166] width 200 height 16
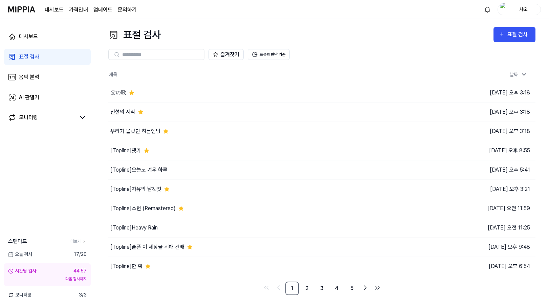
click at [338, 35] on div "표절 검사 표절 검사" at bounding box center [321, 34] width 427 height 15
click at [520, 10] on div "샤오" at bounding box center [523, 8] width 26 height 7
click at [57, 11] on link "대시보드" at bounding box center [54, 10] width 19 height 8
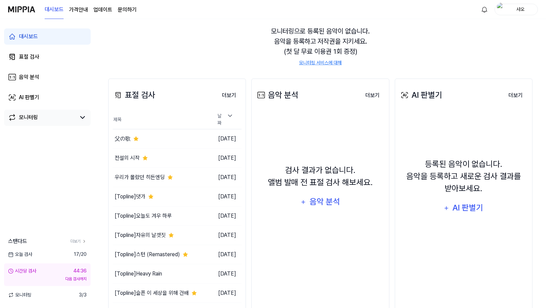
scroll to position [75, 0]
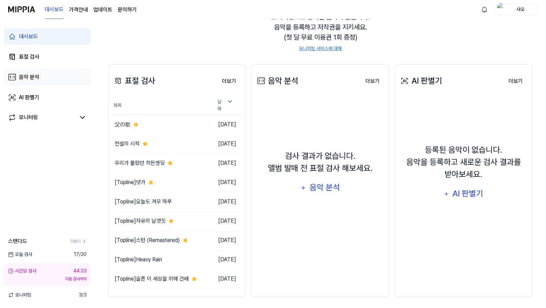
click at [59, 81] on link "음악 분석" at bounding box center [47, 77] width 87 height 16
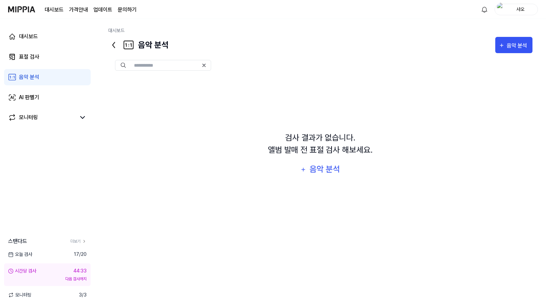
scroll to position [0, 0]
click at [65, 65] on div "대시보드 표절 검사 음악 분석 AI 판별기 모니터링" at bounding box center [47, 77] width 95 height 116
click at [68, 60] on link "표절 검사" at bounding box center [47, 57] width 87 height 16
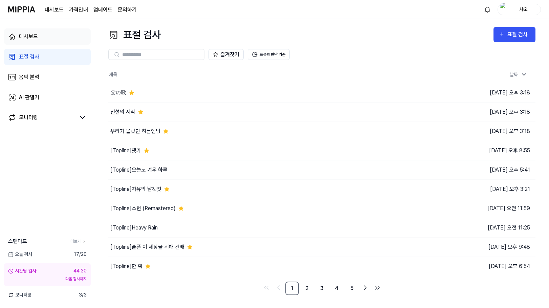
click at [71, 39] on link "대시보드" at bounding box center [47, 36] width 87 height 16
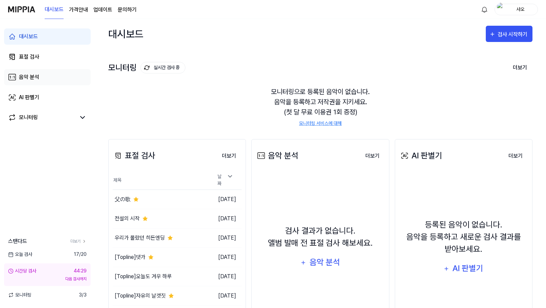
click at [70, 74] on link "음악 분석" at bounding box center [47, 77] width 87 height 16
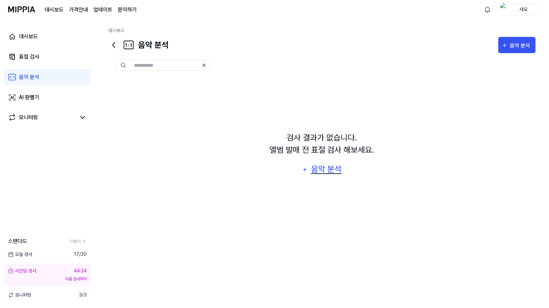
click at [329, 165] on div "음악 분석" at bounding box center [326, 169] width 32 height 13
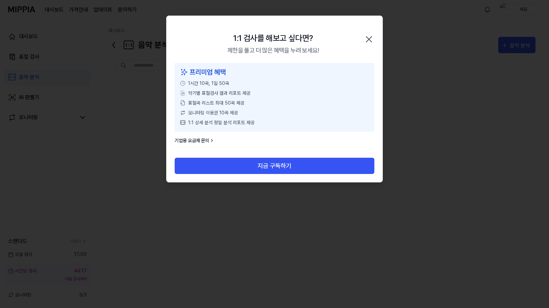
click at [368, 37] on icon "button" at bounding box center [368, 39] width 11 height 11
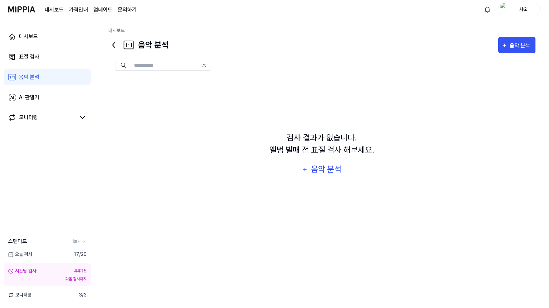
click at [44, 48] on div "대시보드 표절 검사 음악 분석 AI 판별기 모니터링" at bounding box center [47, 77] width 95 height 116
click at [52, 56] on link "표절 검사" at bounding box center [47, 57] width 87 height 16
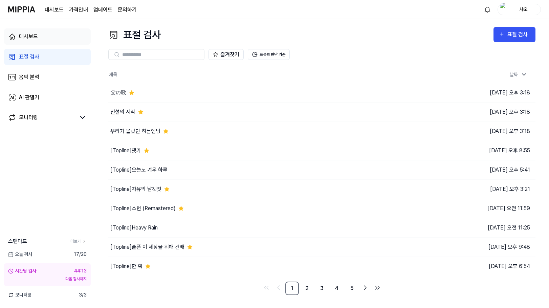
click at [80, 36] on link "대시보드" at bounding box center [47, 36] width 87 height 16
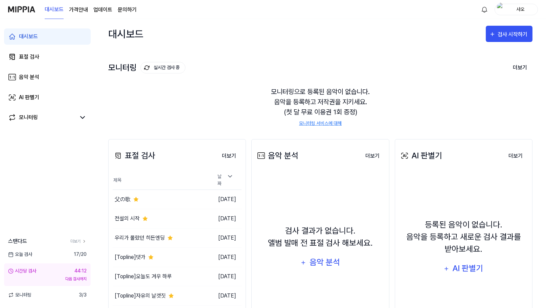
click at [305, 49] on div "모니터링 실시간 검사 중 더보기 모니터링 모니터링으로 등록된 음악이 없습니다. 음악을 등록하고 저작권을 지키세요. (첫 달 무료 이용권 1회 …" at bounding box center [320, 87] width 424 height 77
click at [239, 88] on div "모니터링으로 등록된 음악이 없습니다. 음악을 등록하고 저작권을 지키세요. (첫 달 무료 이용권 1회 증정) 모니터링 서비스에 대해" at bounding box center [320, 106] width 424 height 57
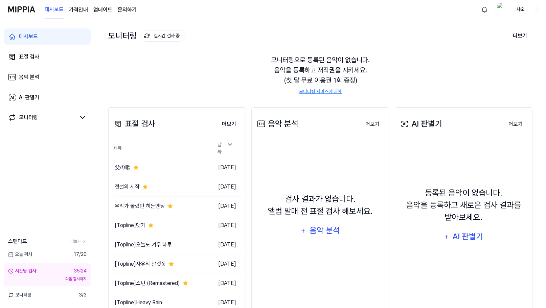
scroll to position [34, 0]
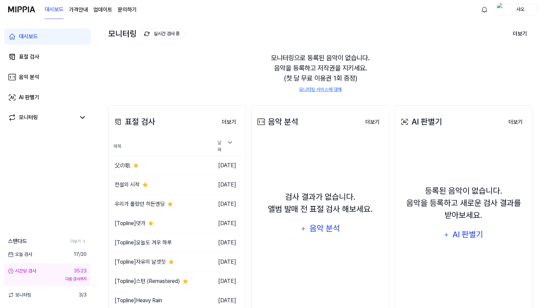
click at [219, 71] on div "모니터링으로 등록된 음악이 없습니다. 음악을 등록하고 저작권을 지키세요. (첫 달 무료 이용권 1회 증정) 모니터링 서비스에 대해" at bounding box center [320, 73] width 424 height 57
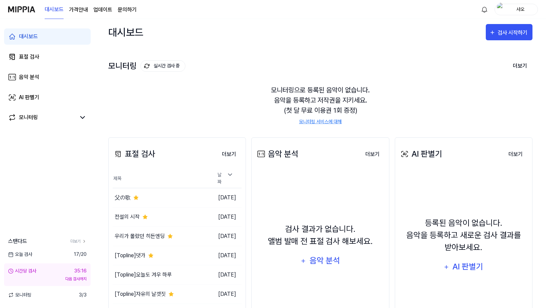
scroll to position [0, 0]
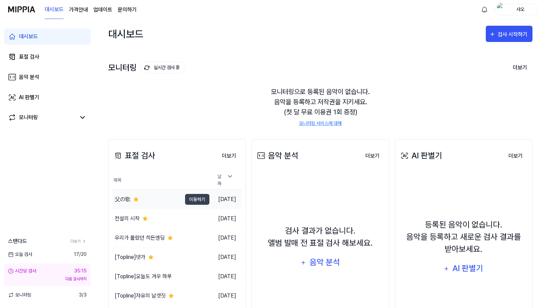
click at [211, 195] on td "[DATE]" at bounding box center [225, 199] width 32 height 19
click at [185, 196] on button "이동하기" at bounding box center [197, 199] width 24 height 11
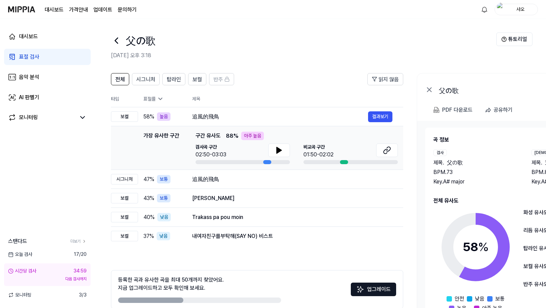
click at [116, 37] on icon at bounding box center [116, 40] width 11 height 11
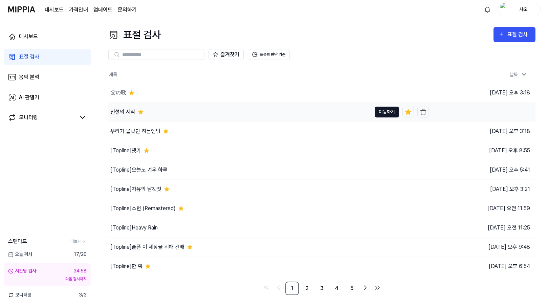
click at [388, 116] on button "이동하기" at bounding box center [387, 112] width 24 height 11
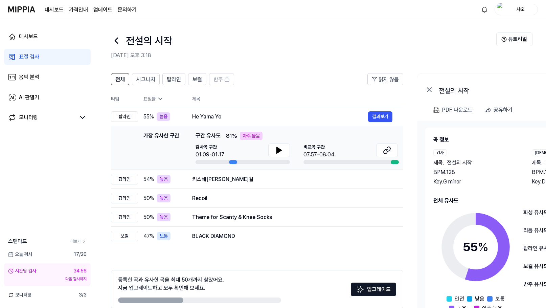
click at [117, 39] on icon at bounding box center [116, 40] width 3 height 5
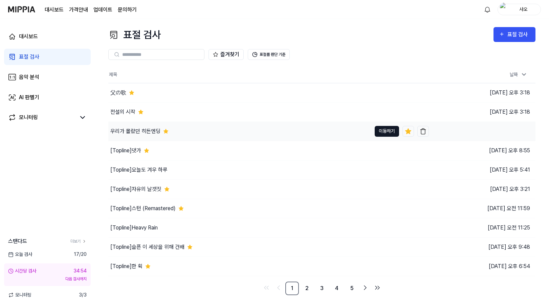
click at [378, 132] on button "이동하기" at bounding box center [387, 131] width 24 height 11
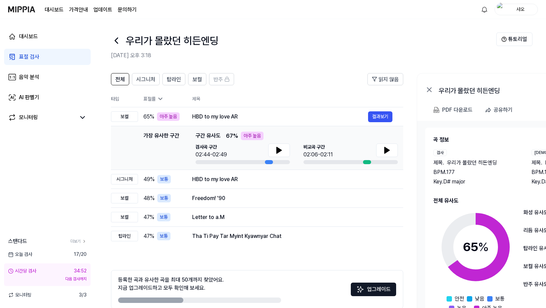
click at [291, 71] on div "전체 시그니처 탑라인 보컬 반주 읽지 않음 전체 시그니처 탑라인 보컬 반주 타입 표절률 제목 표절률 읽지 않음 보컬 65 % 아주 높음 HBD…" at bounding box center [367, 203] width 545 height 275
click at [116, 40] on icon at bounding box center [116, 40] width 3 height 5
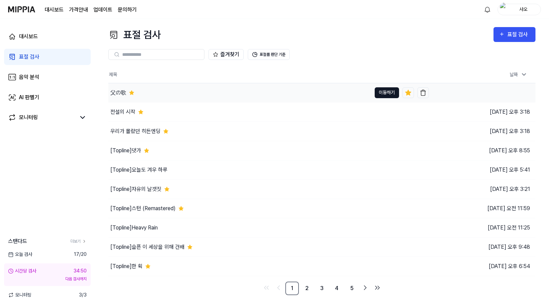
click at [372, 93] on td "父の歌 이동하기" at bounding box center [268, 92] width 320 height 19
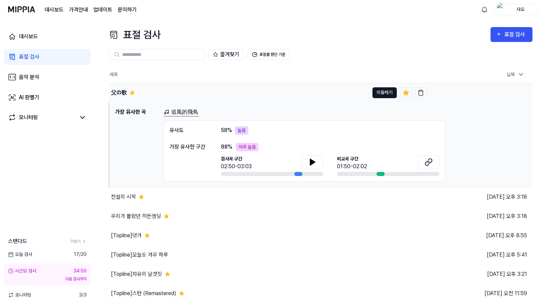
click at [380, 92] on button "이동하기" at bounding box center [385, 92] width 24 height 11
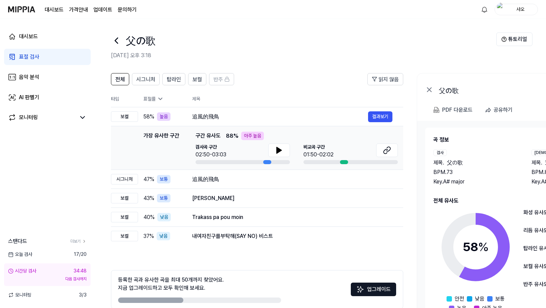
click at [277, 59] on h2 "[DATE] 오후 3:18" at bounding box center [303, 55] width 385 height 8
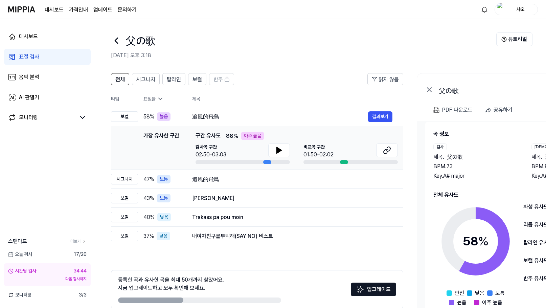
scroll to position [12, 0]
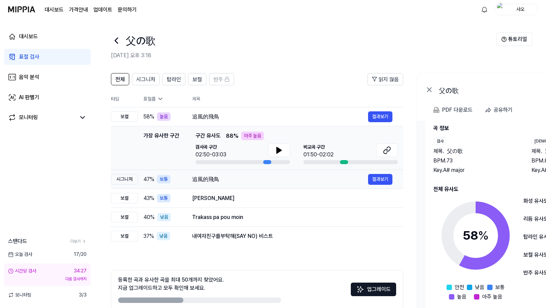
click at [338, 179] on div "追風的飛鳥" at bounding box center [280, 179] width 176 height 8
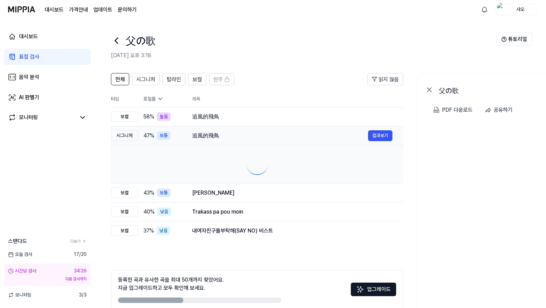
scroll to position [0, 0]
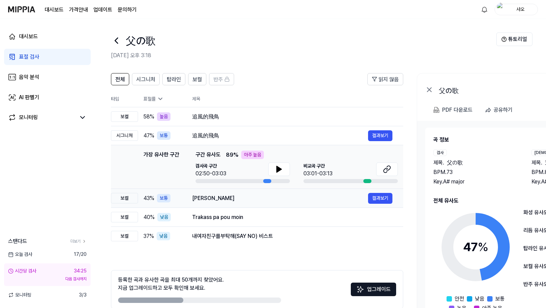
click at [331, 201] on div "[PERSON_NAME]" at bounding box center [280, 198] width 176 height 8
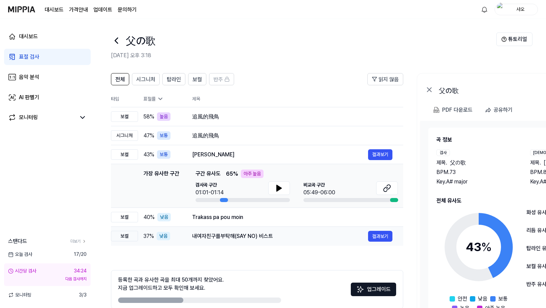
click at [322, 230] on td "내여자친구를부탁해(SAY NO) 비스트 결과보기" at bounding box center [292, 236] width 222 height 19
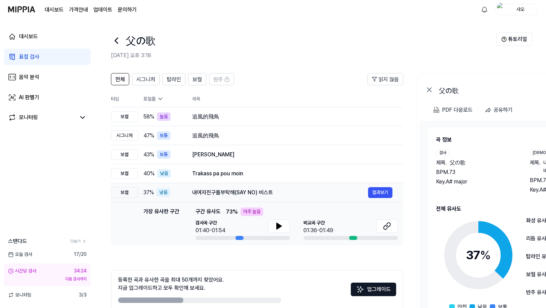
click at [332, 195] on div "내여자친구를부탁해(SAY NO) 비스트" at bounding box center [280, 192] width 176 height 8
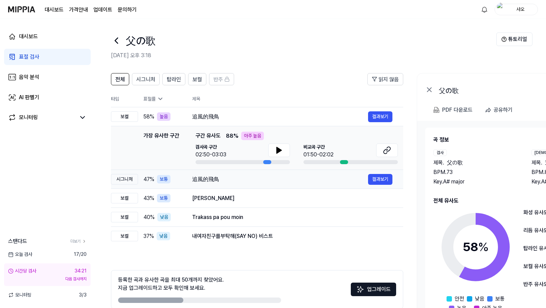
click at [305, 186] on td "追風的飛鳥 결과보기" at bounding box center [292, 179] width 222 height 19
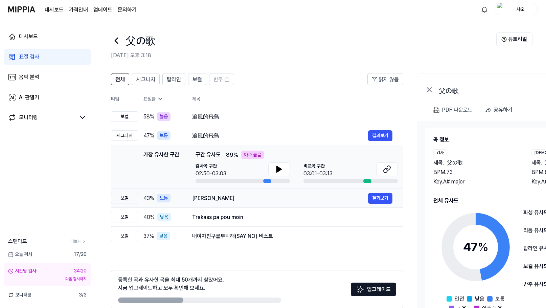
click at [310, 201] on div "[PERSON_NAME]" at bounding box center [280, 198] width 176 height 8
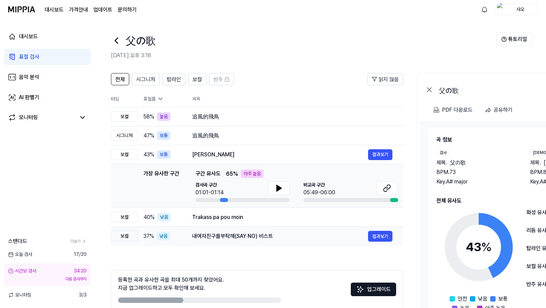
click at [316, 227] on td "내여자친구를부탁해(SAY NO) 비스트 결과보기" at bounding box center [292, 236] width 222 height 19
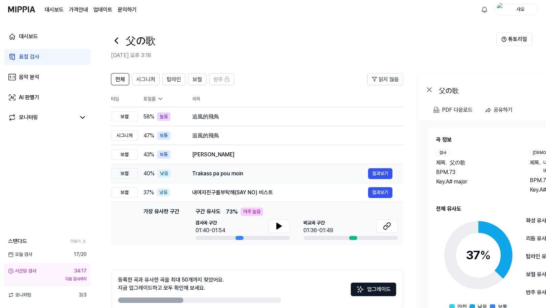
click at [325, 181] on td "Trakass pa pou moin 결과보기" at bounding box center [292, 173] width 222 height 19
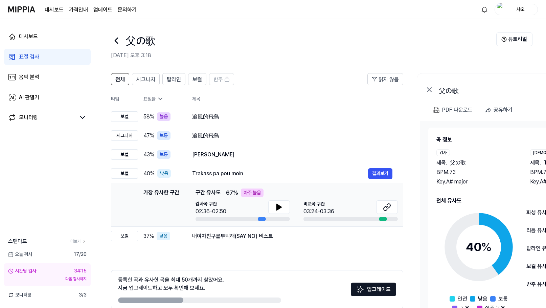
click at [114, 36] on icon at bounding box center [116, 40] width 11 height 11
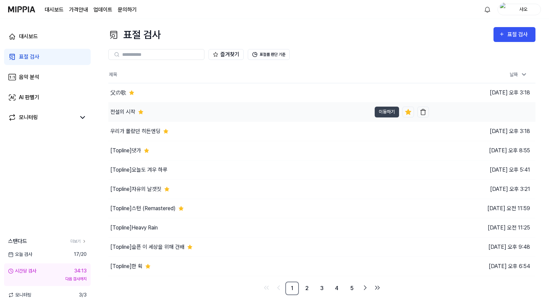
click at [251, 113] on div "전설의 시작" at bounding box center [239, 112] width 263 height 19
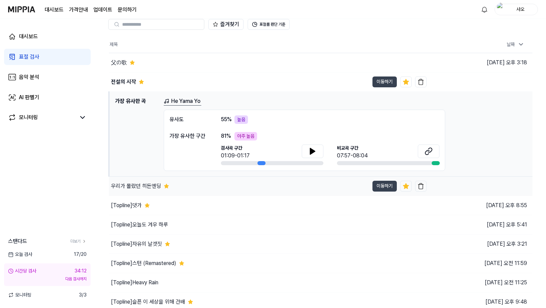
scroll to position [34, 0]
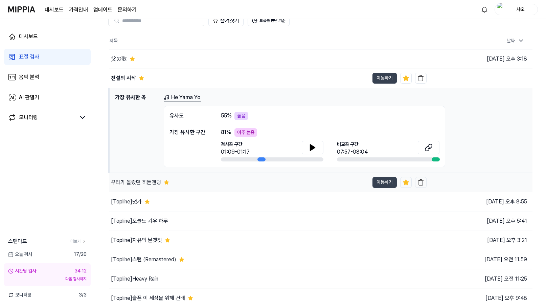
click at [287, 186] on div "우리가 몰랐던 히든엔딩" at bounding box center [239, 182] width 260 height 19
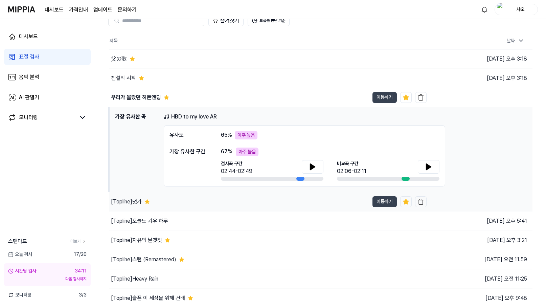
click at [280, 206] on div "[Topline] 댓가" at bounding box center [239, 201] width 260 height 19
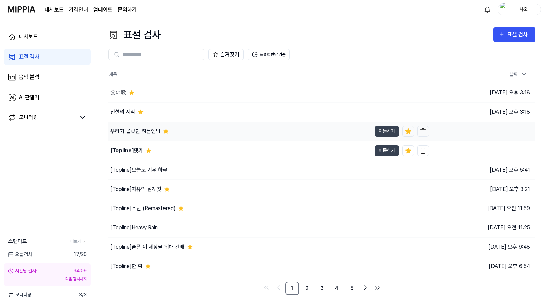
click at [288, 134] on div "우리가 몰랐던 히든엔딩" at bounding box center [239, 131] width 263 height 19
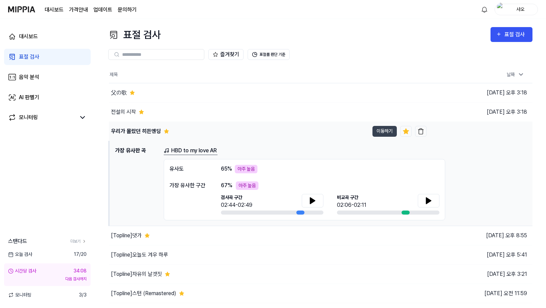
click at [176, 130] on div "우리가 몰랐던 히든엔딩" at bounding box center [239, 131] width 260 height 19
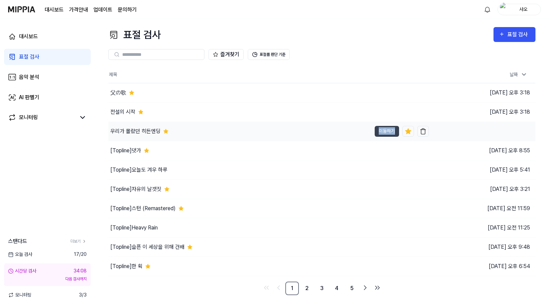
click at [176, 130] on div "우리가 몰랐던 히든엔딩" at bounding box center [239, 131] width 263 height 19
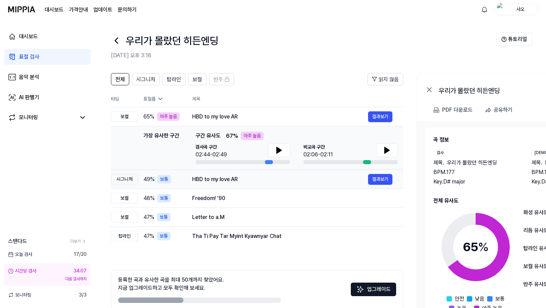
click at [243, 182] on div "HBD to my love AR" at bounding box center [280, 179] width 176 height 8
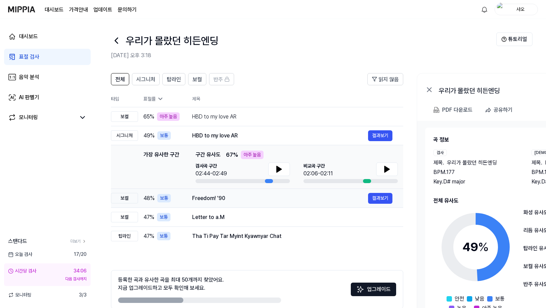
click at [253, 202] on div "Freedom! '90" at bounding box center [280, 198] width 176 height 8
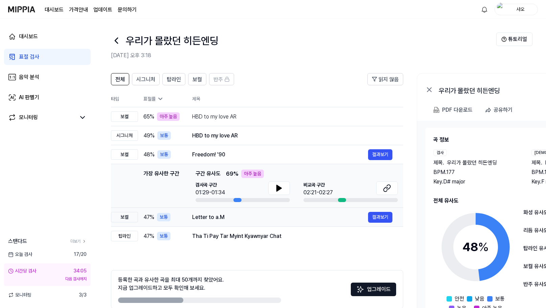
click at [255, 219] on div "Letter to a.M" at bounding box center [280, 217] width 176 height 8
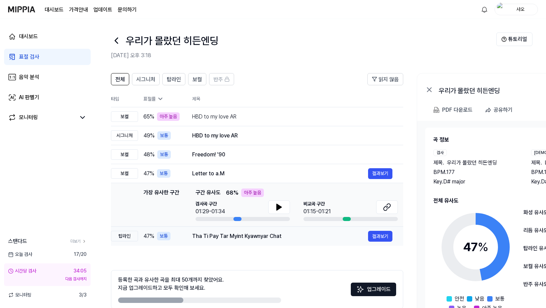
click at [255, 236] on div "Tha Ti Pay Tar Myint Kyawnyar Chat" at bounding box center [280, 236] width 176 height 8
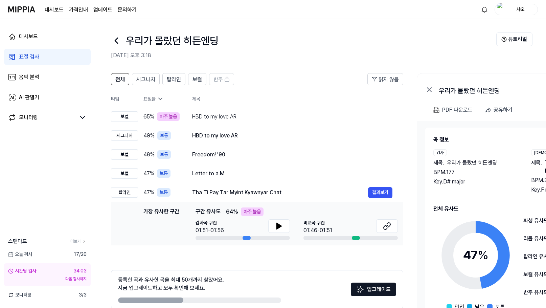
click at [117, 42] on icon at bounding box center [116, 40] width 3 height 5
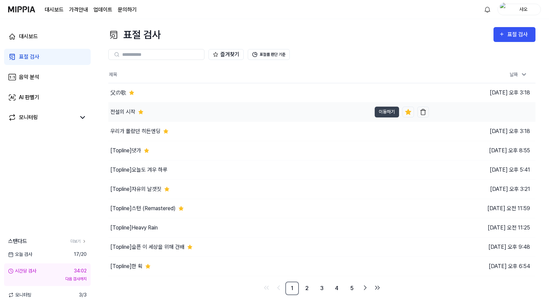
click at [221, 106] on div "전설의 시작" at bounding box center [239, 112] width 263 height 19
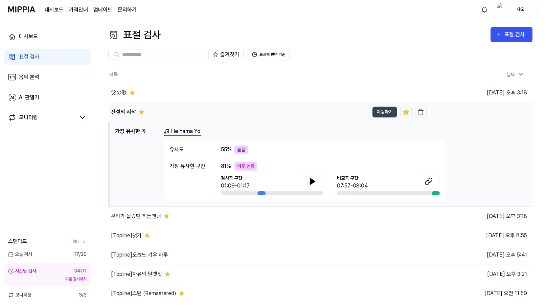
click at [236, 113] on div "전설의 시작" at bounding box center [239, 112] width 260 height 19
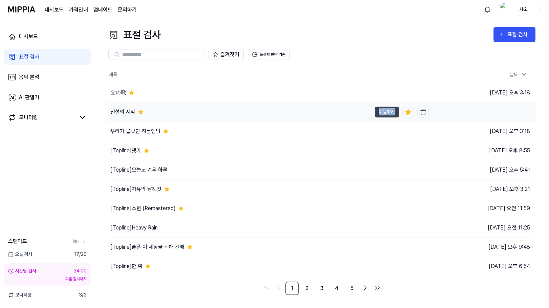
click at [236, 113] on div "전설의 시작" at bounding box center [239, 112] width 263 height 19
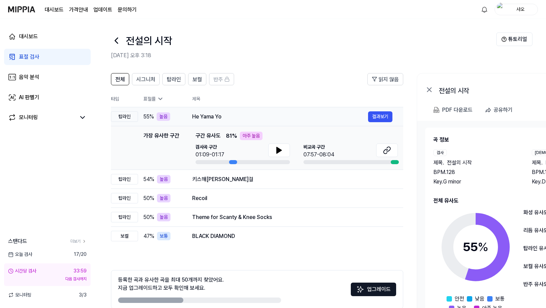
click at [269, 117] on div "He Yama Yo" at bounding box center [280, 117] width 176 height 8
click at [257, 179] on div "키스해[PERSON_NAME]걸" at bounding box center [280, 179] width 176 height 8
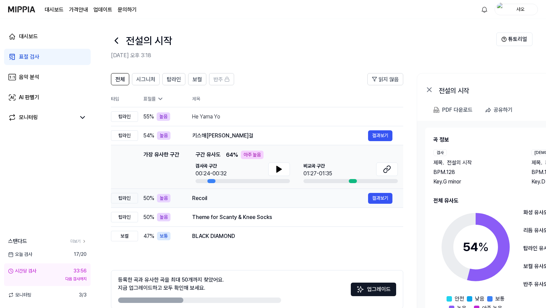
click at [260, 199] on div "Recoil" at bounding box center [280, 198] width 176 height 8
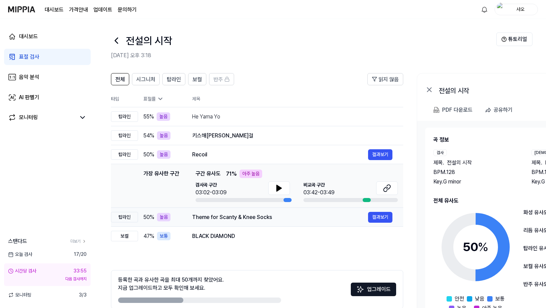
click at [261, 221] on div "Theme for Scanty & Knee Socks 결과보기" at bounding box center [292, 217] width 200 height 11
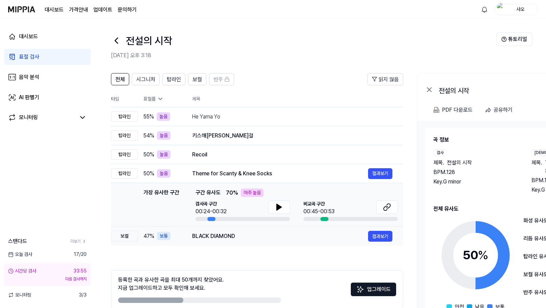
click at [258, 234] on div "BLACK DIAMOND" at bounding box center [280, 236] width 176 height 8
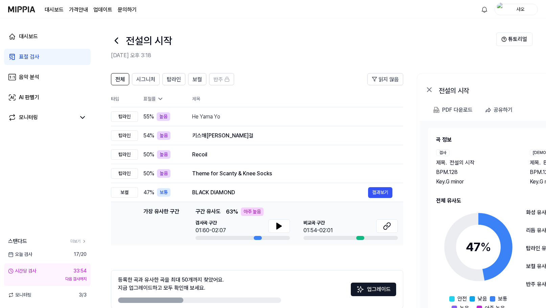
click at [116, 40] on icon at bounding box center [116, 40] width 3 height 5
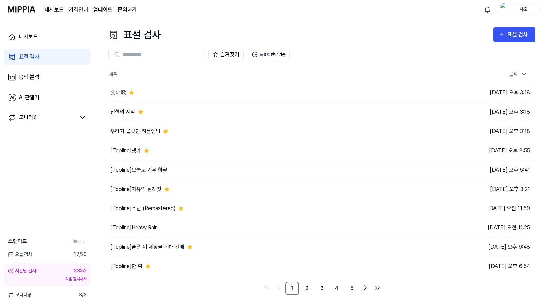
click at [356, 50] on div "즐겨찾기 표절률 판단 기준" at bounding box center [321, 54] width 427 height 11
click at [61, 73] on link "음악 분석" at bounding box center [47, 77] width 87 height 16
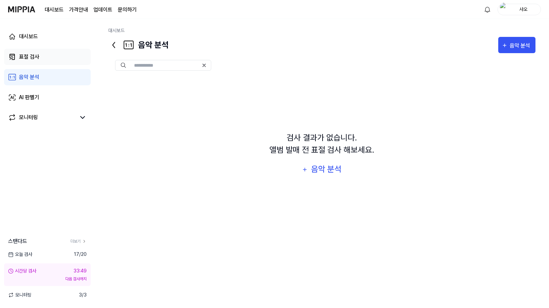
click at [72, 53] on link "표절 검사" at bounding box center [47, 57] width 87 height 16
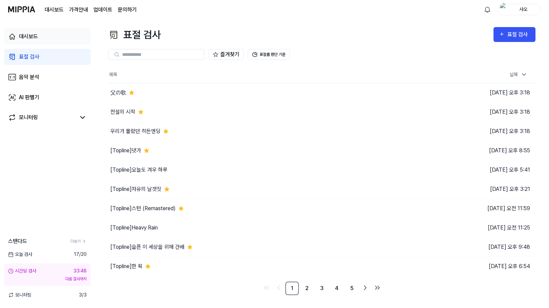
click at [72, 39] on link "대시보드" at bounding box center [47, 36] width 87 height 16
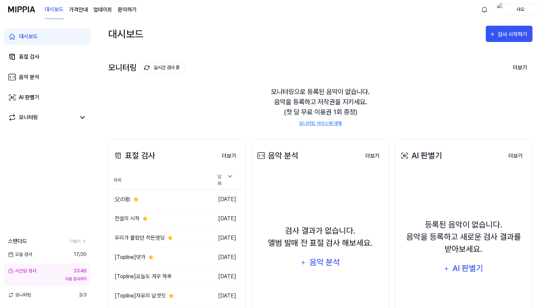
click at [258, 59] on div "모니터링 실시간 검사 중 더보기 모니터링 모니터링으로 등록된 음악이 없습니다. 음악을 등록하고 저작권을 지키세요. (첫 달 무료 이용권 1회 …" at bounding box center [320, 87] width 424 height 77
click at [507, 8] on div "샤오" at bounding box center [516, 10] width 43 height 12
click at [258, 22] on div "대시보드 검사 시작하기" at bounding box center [320, 34] width 424 height 30
click at [244, 121] on div "모니터링으로 등록된 음악이 없습니다. 음악을 등록하고 저작권을 지키세요. (첫 달 무료 이용권 1회 증정) 모니터링 서비스에 대해" at bounding box center [320, 106] width 424 height 57
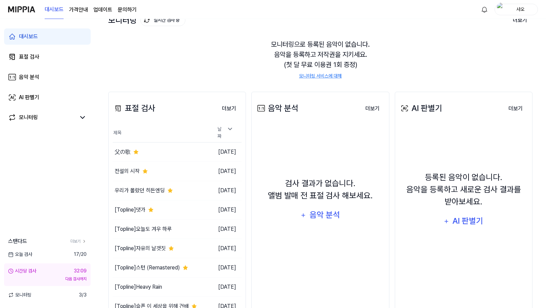
scroll to position [68, 0]
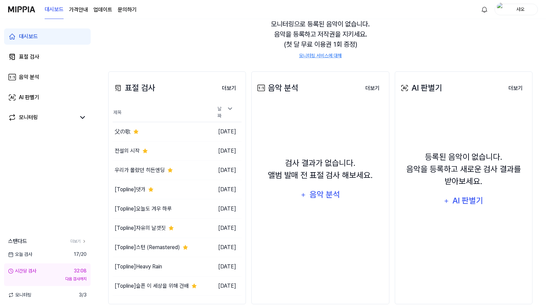
click at [250, 127] on div "표절 검사 더보기 표절 검사 제목 날짜 父の歌 이동하기 [DATE] 전설의 시작 이동하기 [DATE] 우리가 몰랐던 히든엔딩 이동하기 [DAT…" at bounding box center [320, 188] width 424 height 260
